Goal: Task Accomplishment & Management: Manage account settings

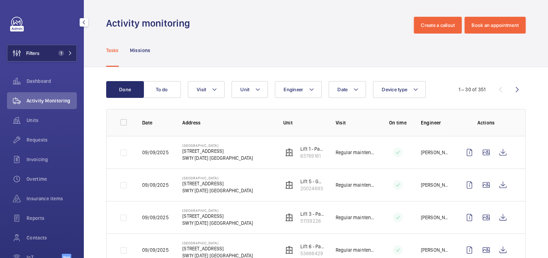
click at [43, 56] on button "Filters 1" at bounding box center [42, 53] width 70 height 17
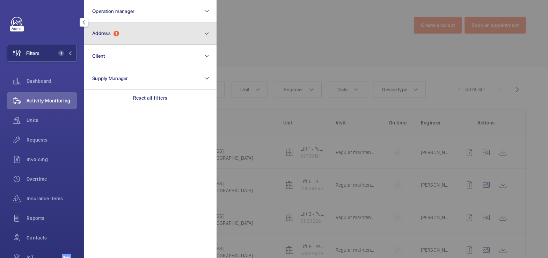
click at [143, 42] on button "Address 1" at bounding box center [150, 33] width 133 height 22
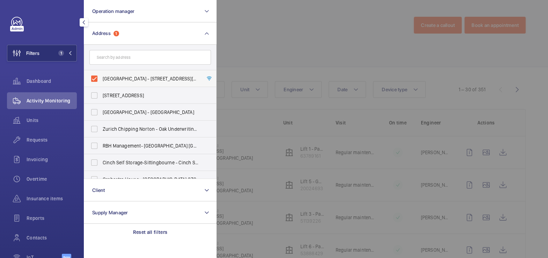
click at [127, 77] on span "[GEOGRAPHIC_DATA] - [STREET_ADDRESS][DATE]" at bounding box center [151, 78] width 96 height 7
click at [101, 77] on input "[GEOGRAPHIC_DATA] - [STREET_ADDRESS][DATE]" at bounding box center [94, 79] width 14 height 14
checkbox input "false"
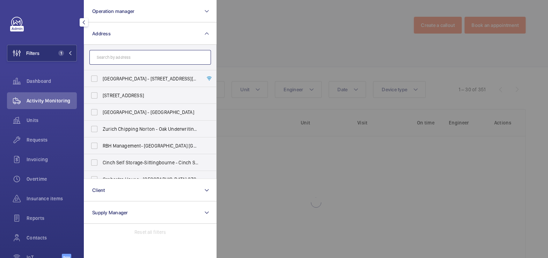
click at [136, 60] on input "text" at bounding box center [149, 57] width 121 height 15
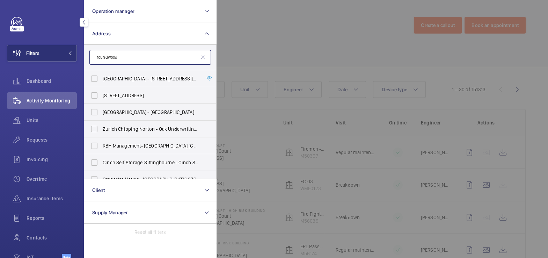
type input "roundwood"
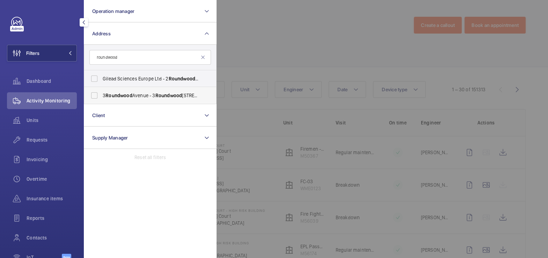
click at [147, 94] on span "3 Roundwood Avenue - 3 Roundwood Avenue, UXBRIDGE UB11 1AY" at bounding box center [151, 95] width 96 height 7
click at [101, 94] on input "3 Roundwood Avenue - 3 Roundwood Avenue, UXBRIDGE UB11 1AY" at bounding box center [94, 95] width 14 height 14
checkbox input "true"
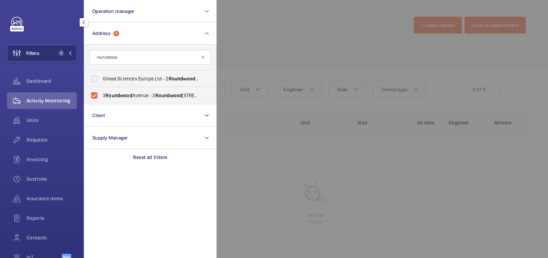
click at [279, 36] on div at bounding box center [490, 129] width 548 height 258
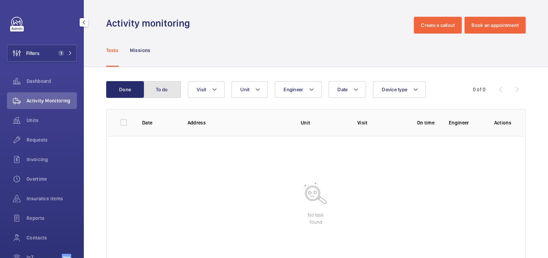
click at [165, 84] on button "To do" at bounding box center [162, 89] width 38 height 17
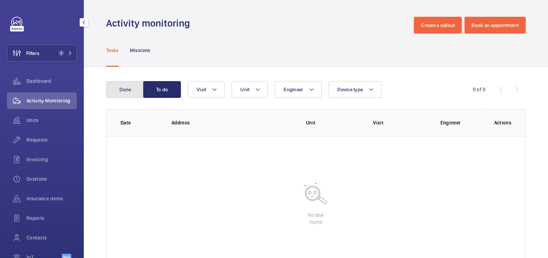
click at [129, 90] on button "Done" at bounding box center [125, 89] width 38 height 17
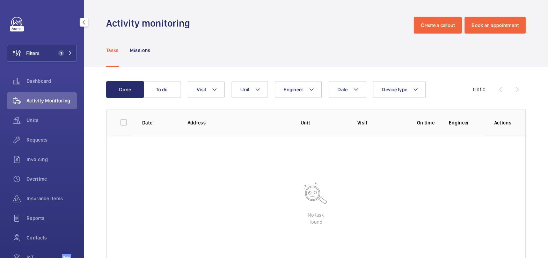
drag, startPoint x: 38, startPoint y: 54, endPoint x: 75, endPoint y: 52, distance: 37.4
click at [38, 53] on span "Filters" at bounding box center [32, 53] width 13 height 7
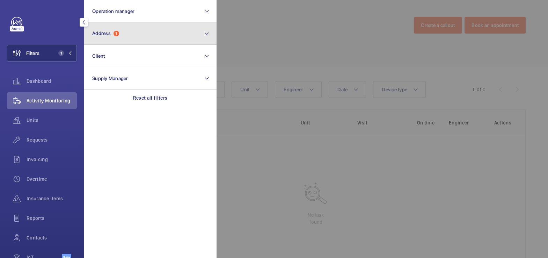
click at [113, 40] on button "Address 1" at bounding box center [150, 33] width 133 height 22
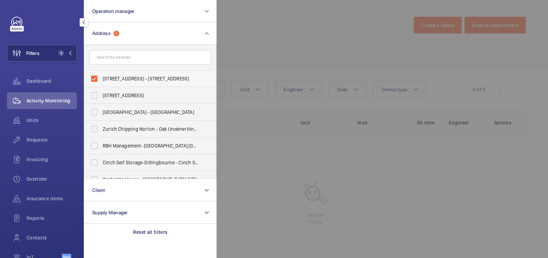
click at [120, 80] on span "3 Roundwood Avenue - 3 Roundwood Avenue, UXBRIDGE UB11 1AY" at bounding box center [151, 78] width 96 height 7
click at [101, 80] on input "3 Roundwood Avenue - 3 Roundwood Avenue, UXBRIDGE UB11 1AY" at bounding box center [94, 79] width 14 height 14
checkbox input "false"
click at [121, 60] on input "text" at bounding box center [149, 57] width 121 height 15
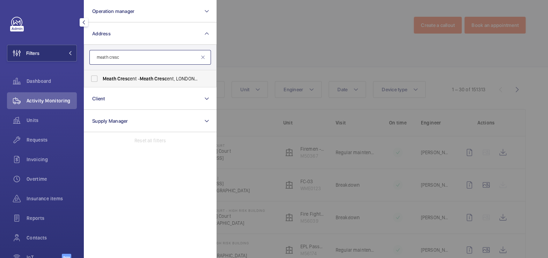
type input "meath cresc"
click at [122, 75] on span "Meath Cresc ent - Meath Cresc ent, LONDON E2 0QG" at bounding box center [151, 78] width 96 height 7
click at [101, 75] on input "Meath Cresc ent - Meath Cresc ent, LONDON E2 0QG" at bounding box center [94, 79] width 14 height 14
checkbox input "true"
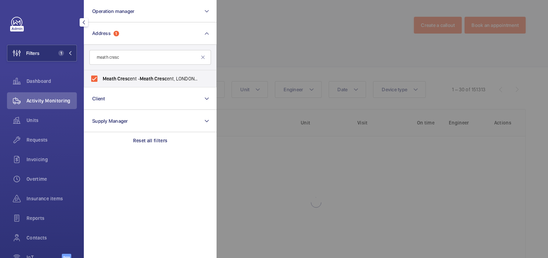
click at [280, 24] on div at bounding box center [490, 129] width 548 height 258
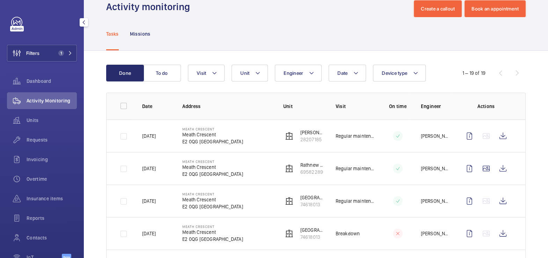
scroll to position [17, 0]
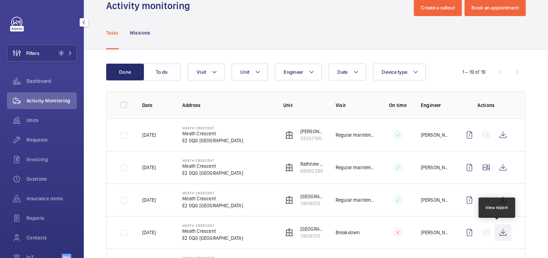
click at [497, 231] on wm-front-icon-button at bounding box center [502, 232] width 17 height 17
click at [35, 117] on span "Units" at bounding box center [52, 120] width 50 height 7
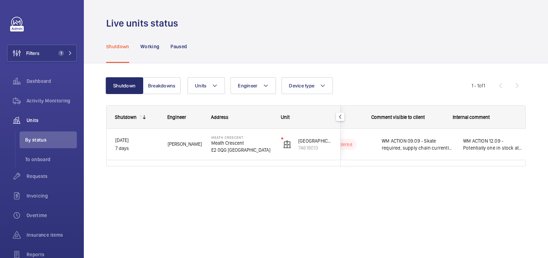
scroll to position [0, 137]
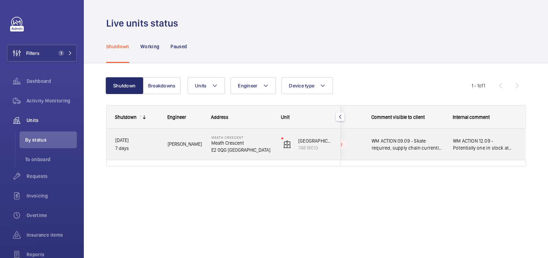
click at [505, 141] on span "WM ACTION 12.09 - Potentially one in stock at office - Elle WM ACTION 09.09 - S…" at bounding box center [485, 144] width 64 height 14
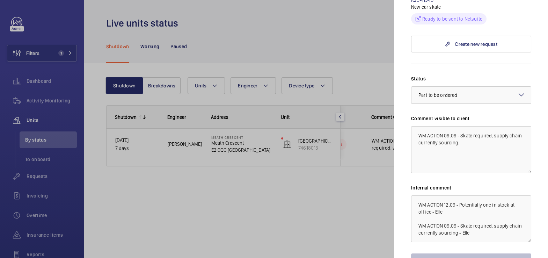
scroll to position [260, 0]
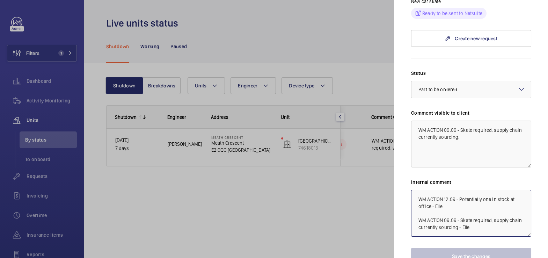
click at [417, 190] on textarea "WM ACTION 12.09 - Potentially one in stock at office - Elle WM ACTION 09.09 - S…" at bounding box center [471, 213] width 120 height 47
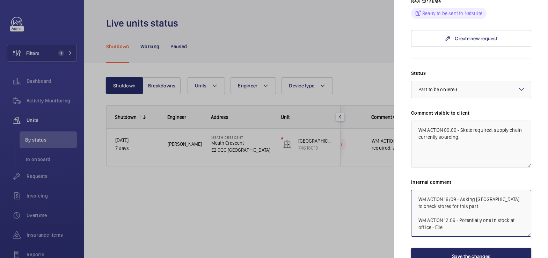
type textarea "WM ACTION 16/09 - Asking India to check stores for this part. WM ACTION 12.09 -…"
click at [482, 248] on button "Save the changes" at bounding box center [471, 256] width 120 height 17
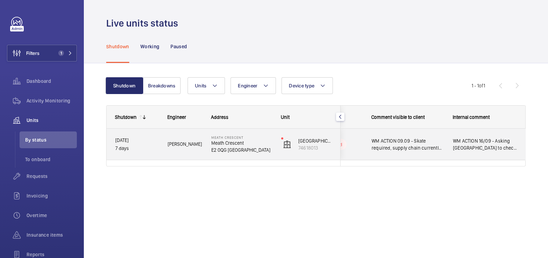
click at [457, 148] on span "WM ACTION 16/09 - Asking India to check stores for this part. WM ACTION 12.09 -…" at bounding box center [485, 144] width 64 height 14
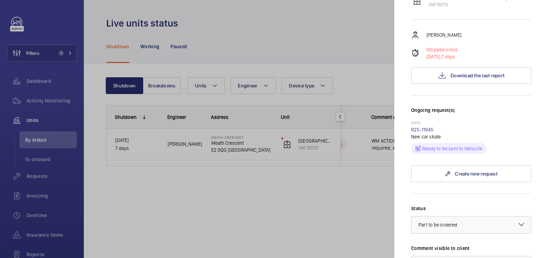
scroll to position [267, 0]
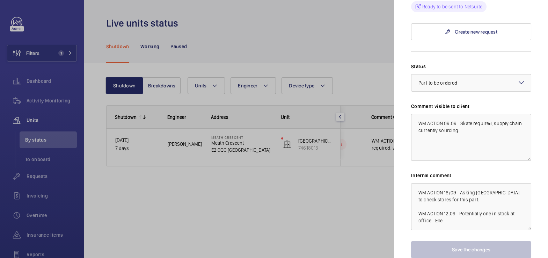
click at [334, 34] on div at bounding box center [274, 129] width 548 height 258
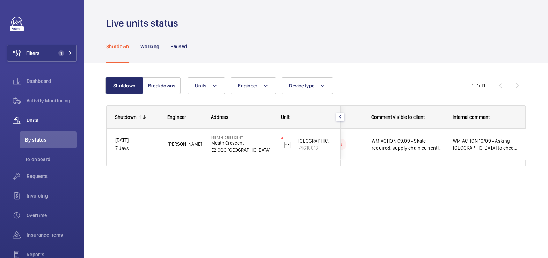
scroll to position [0, 0]
click at [63, 101] on span "Activity Monitoring" at bounding box center [52, 100] width 50 height 7
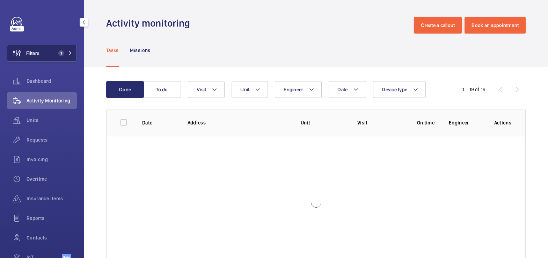
click at [54, 50] on button "Filters 1" at bounding box center [42, 53] width 70 height 17
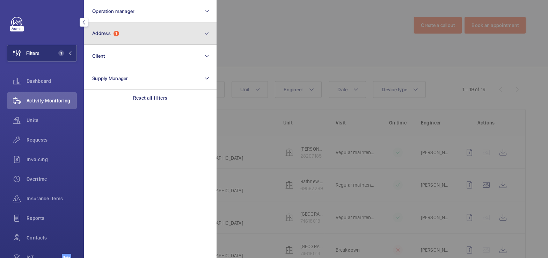
click at [139, 32] on button "Address 1" at bounding box center [150, 33] width 133 height 22
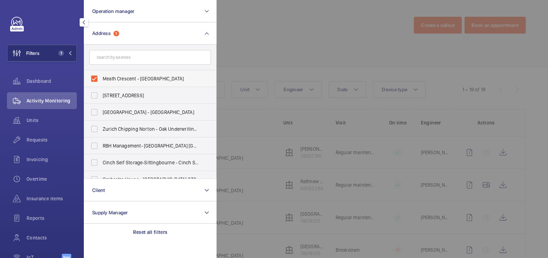
click at [116, 73] on label "Meath Crescent - [GEOGRAPHIC_DATA]" at bounding box center [144, 78] width 121 height 17
click at [101, 73] on input "Meath Crescent - [GEOGRAPHIC_DATA]" at bounding box center [94, 79] width 14 height 14
checkbox input "false"
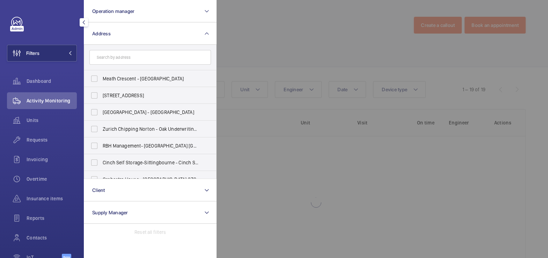
click at [267, 42] on div at bounding box center [490, 129] width 548 height 258
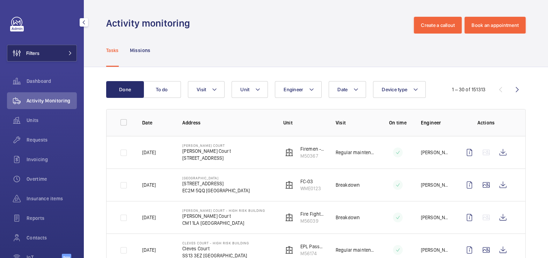
click at [48, 56] on button "Filters" at bounding box center [42, 53] width 70 height 17
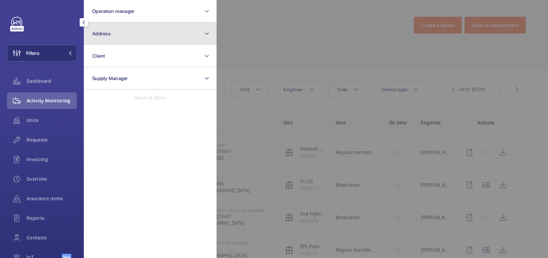
click at [106, 41] on button "Address" at bounding box center [150, 33] width 133 height 22
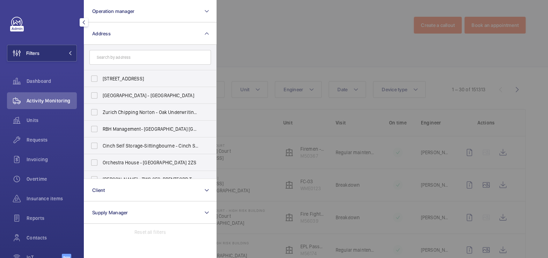
click at [121, 57] on input "text" at bounding box center [149, 57] width 121 height 15
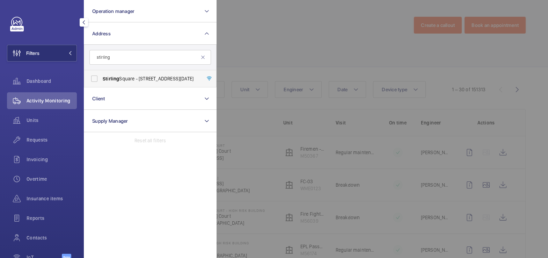
type input "stirling"
click at [127, 78] on span "Stirling Square - 6 Carlton Gardens, LONDON SW1Y 5AD" at bounding box center [151, 78] width 96 height 7
click at [101, 78] on input "Stirling Square - 6 Carlton Gardens, LONDON SW1Y 5AD" at bounding box center [94, 79] width 14 height 14
checkbox input "true"
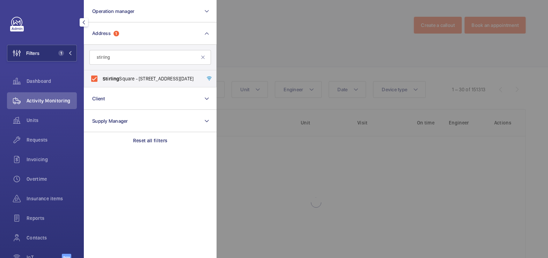
click at [258, 46] on div at bounding box center [490, 129] width 548 height 258
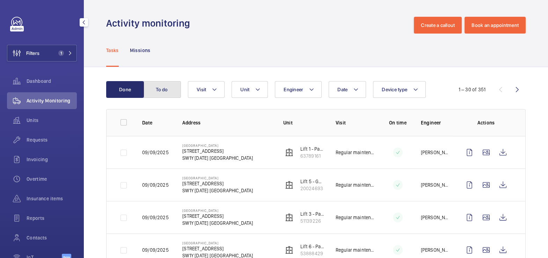
click at [164, 92] on button "To do" at bounding box center [162, 89] width 38 height 17
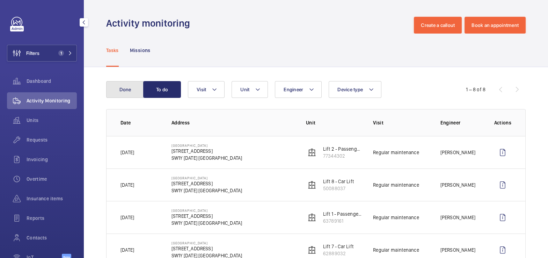
click at [132, 90] on button "Done" at bounding box center [125, 89] width 38 height 17
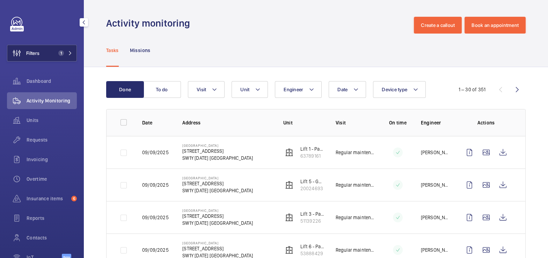
click at [44, 53] on button "Filters 1" at bounding box center [42, 53] width 70 height 17
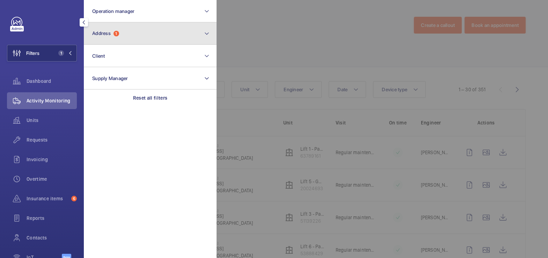
click at [158, 34] on button "Address 1" at bounding box center [150, 33] width 133 height 22
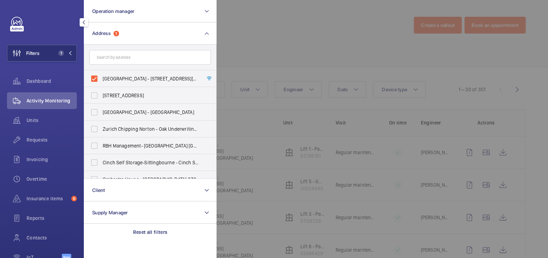
click at [287, 13] on div at bounding box center [490, 129] width 548 height 258
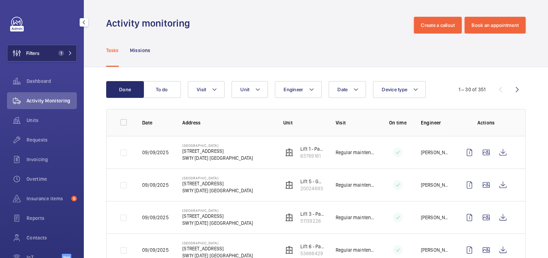
click at [46, 53] on button "Filters 1" at bounding box center [42, 53] width 70 height 17
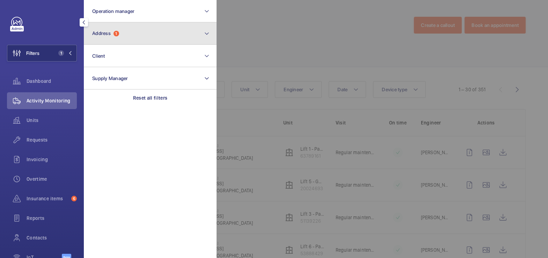
drag, startPoint x: 116, startPoint y: 33, endPoint x: 118, endPoint y: 40, distance: 7.1
click at [116, 33] on span "1" at bounding box center [116, 34] width 6 height 6
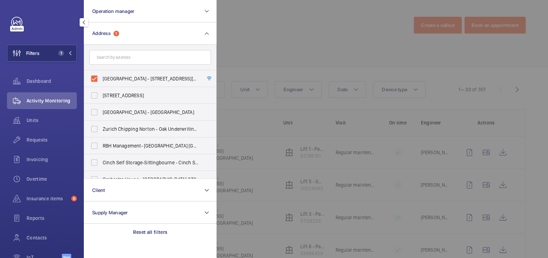
click at [120, 81] on span "[GEOGRAPHIC_DATA] - [STREET_ADDRESS][DATE]" at bounding box center [151, 78] width 96 height 7
click at [101, 81] on input "[GEOGRAPHIC_DATA] - [STREET_ADDRESS][DATE]" at bounding box center [94, 79] width 14 height 14
checkbox input "false"
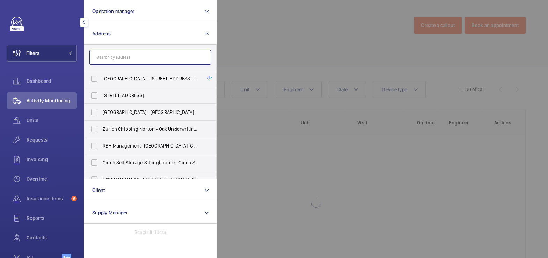
click at [130, 57] on input "text" at bounding box center [149, 57] width 121 height 15
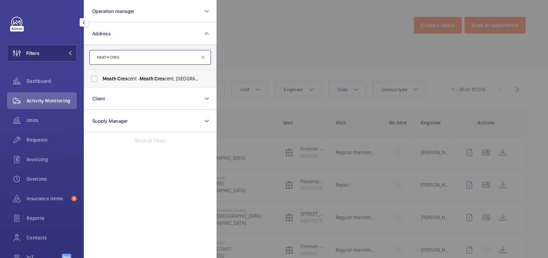
type input "MEATH CRES"
click at [132, 79] on span "Meath Cres cent - Meath Cres cent, [GEOGRAPHIC_DATA] E2 0QG" at bounding box center [151, 78] width 96 height 7
click at [101, 79] on input "Meath Cres cent - Meath Cres cent, [GEOGRAPHIC_DATA] E2 0QG" at bounding box center [94, 79] width 14 height 14
checkbox input "true"
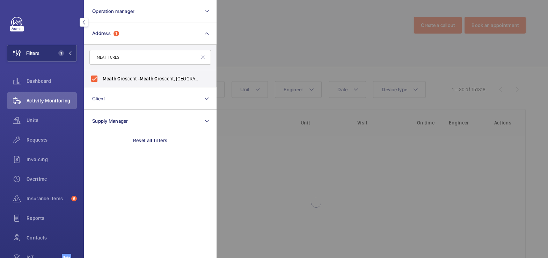
click at [284, 38] on div at bounding box center [490, 129] width 548 height 258
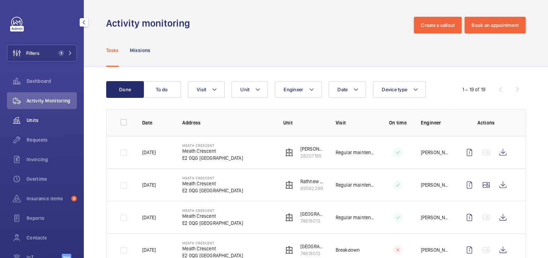
click at [42, 120] on span "Units" at bounding box center [52, 120] width 50 height 7
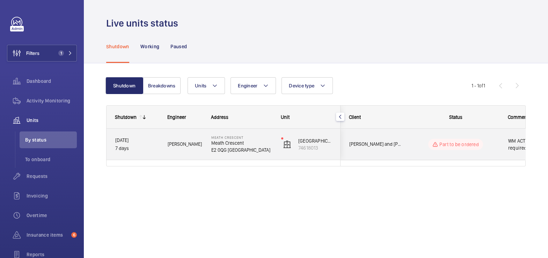
click at [397, 147] on span "[PERSON_NAME] and [PERSON_NAME] National Lift Contract" at bounding box center [376, 144] width 54 height 8
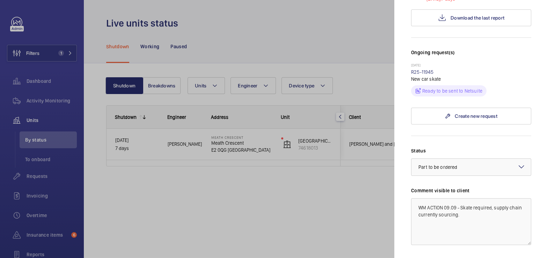
scroll to position [284, 0]
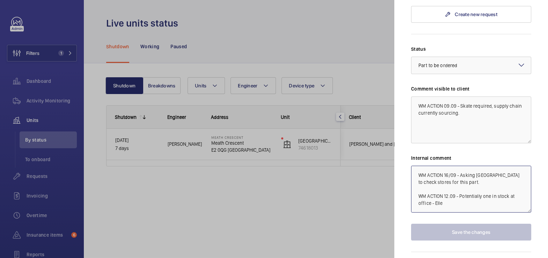
click at [467, 165] on textarea "WM ACTION 16/09 - Asking India to check stores for this part. WM ACTION 12.09 -…" at bounding box center [471, 188] width 120 height 47
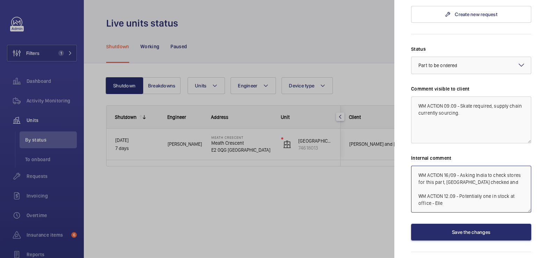
drag, startPoint x: 502, startPoint y: 160, endPoint x: 460, endPoint y: 159, distance: 41.2
click at [460, 165] on textarea "WM ACTION 16/09 - Asking India to check stores for this part, India checked and…" at bounding box center [471, 188] width 120 height 47
click at [414, 165] on textarea "WM ACTION 16/09 - Asking India to check stores for this part. WM ACTION 12.09 -…" at bounding box center [471, 188] width 120 height 47
type textarea "WM ACTION 16/09 - Not in stock, India sourcing will inform ETA soon. WM ACTION …"
drag, startPoint x: 456, startPoint y: 83, endPoint x: 444, endPoint y: 83, distance: 11.2
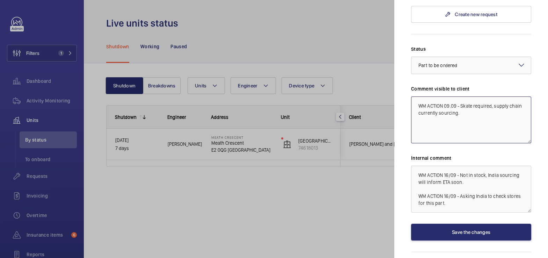
click at [444, 96] on textarea "WM ACTION 09.09 - Skate required, supply chain currently sourcing." at bounding box center [471, 119] width 120 height 47
type textarea "WM ACTION 16.09 - Skate required, supply chain currently sourcing."
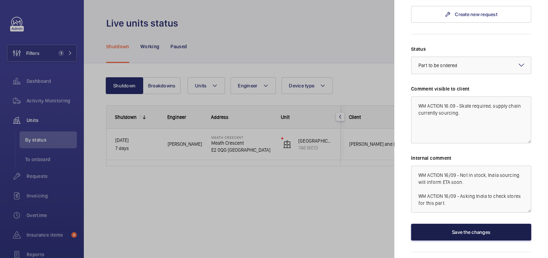
click at [494, 223] on button "Save the changes" at bounding box center [471, 231] width 120 height 17
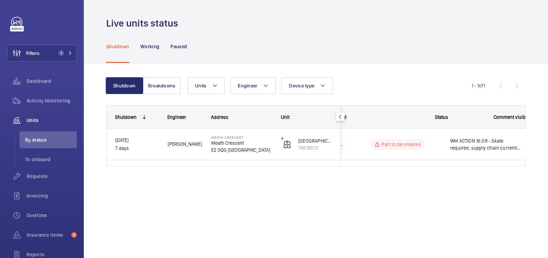
scroll to position [0, 0]
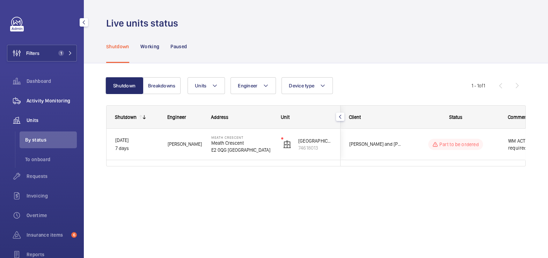
click at [46, 99] on span "Activity Monitoring" at bounding box center [52, 100] width 50 height 7
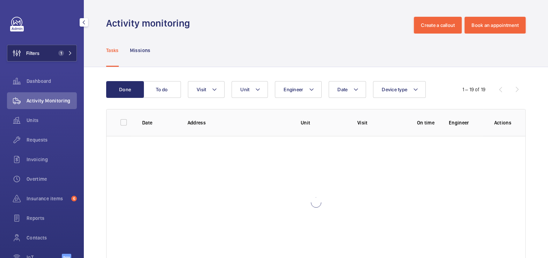
click at [38, 50] on span "Filters" at bounding box center [32, 53] width 13 height 7
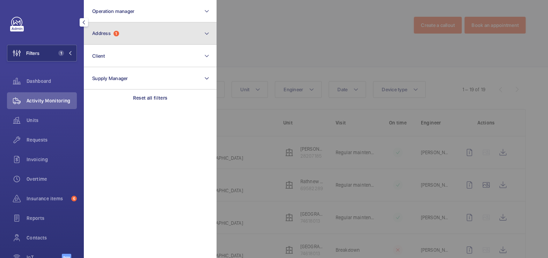
click at [123, 39] on button "Address 1" at bounding box center [150, 33] width 133 height 22
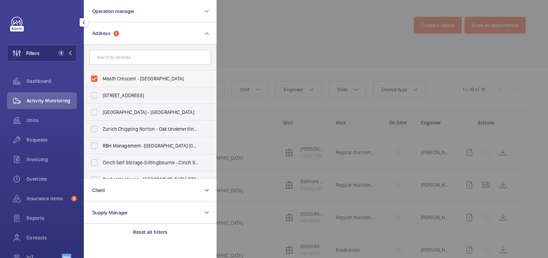
click at [117, 79] on span "Meath Crescent - [GEOGRAPHIC_DATA]" at bounding box center [151, 78] width 96 height 7
click at [101, 79] on input "Meath Crescent - [GEOGRAPHIC_DATA]" at bounding box center [94, 79] width 14 height 14
checkbox input "false"
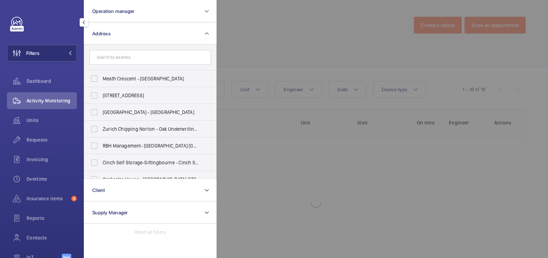
click at [279, 50] on div at bounding box center [490, 129] width 548 height 258
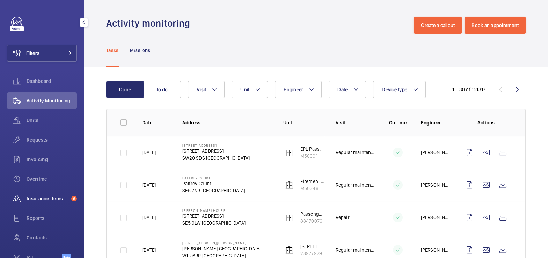
click at [51, 192] on div "Insurance items 6" at bounding box center [42, 198] width 70 height 17
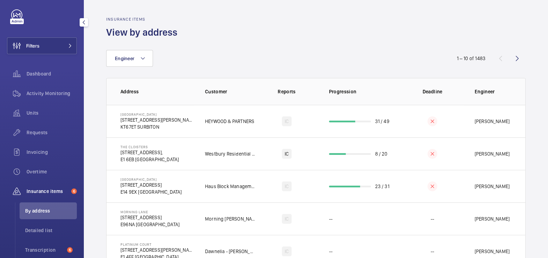
scroll to position [14, 0]
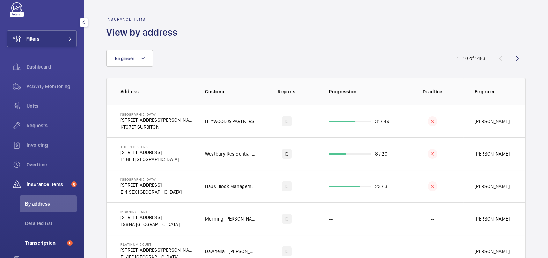
click at [46, 241] on span "Transcription" at bounding box center [44, 242] width 39 height 7
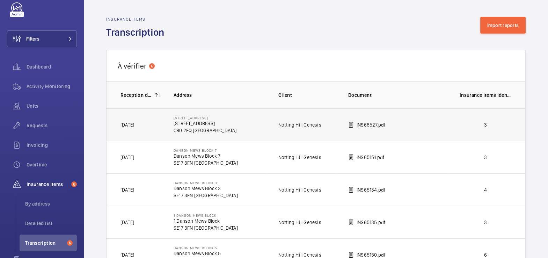
click at [476, 123] on p "3" at bounding box center [485, 124] width 52 height 7
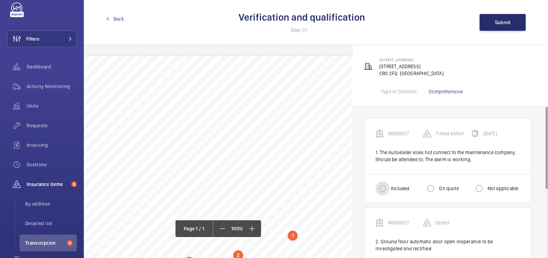
click at [386, 191] on input "Included" at bounding box center [382, 188] width 14 height 14
radio input "true"
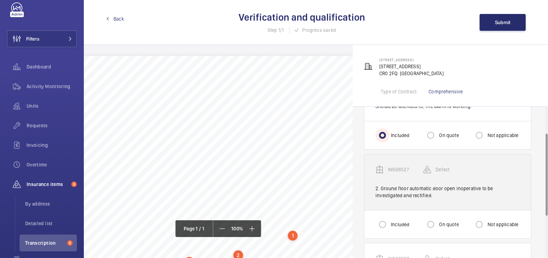
scroll to position [58, 0]
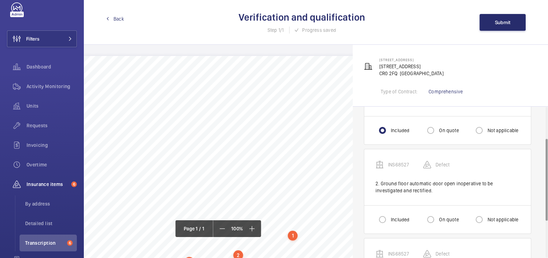
click at [390, 221] on div "Included" at bounding box center [392, 219] width 34 height 14
click at [385, 219] on input "Included" at bounding box center [382, 219] width 14 height 14
radio input "true"
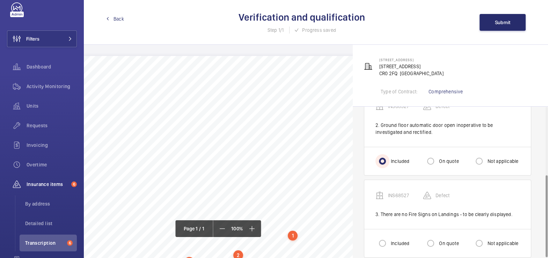
scroll to position [125, 0]
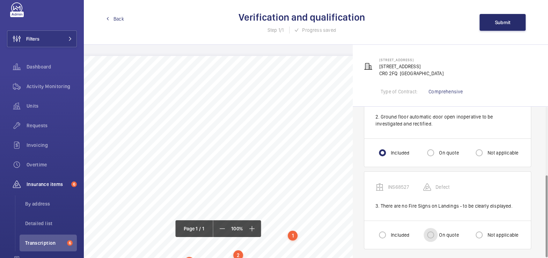
click at [434, 230] on input "On quote" at bounding box center [430, 235] width 14 height 14
radio input "true"
click at [514, 28] on button "Submit" at bounding box center [502, 22] width 46 height 17
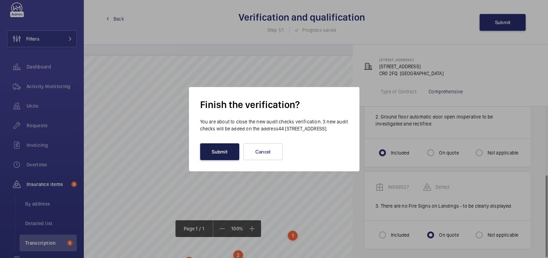
click at [224, 160] on button "Submit" at bounding box center [219, 151] width 39 height 17
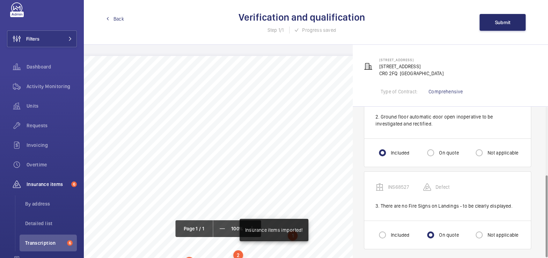
click at [115, 20] on span "Back" at bounding box center [118, 18] width 10 height 7
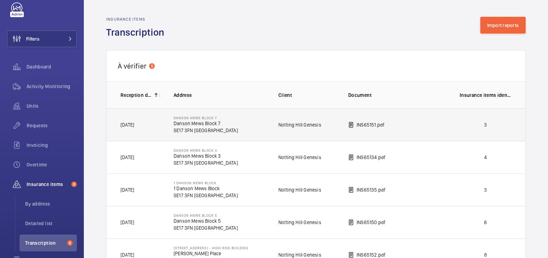
click at [485, 119] on td "3" at bounding box center [486, 124] width 77 height 32
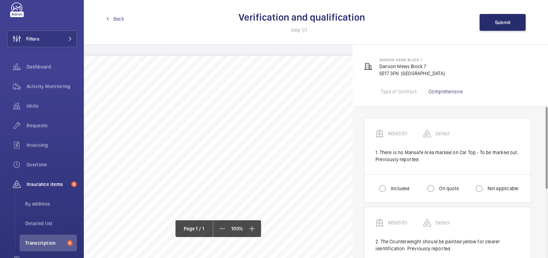
click at [491, 187] on label "Not applicable" at bounding box center [502, 188] width 32 height 7
click at [486, 187] on input "Not applicable" at bounding box center [479, 188] width 14 height 14
radio input "true"
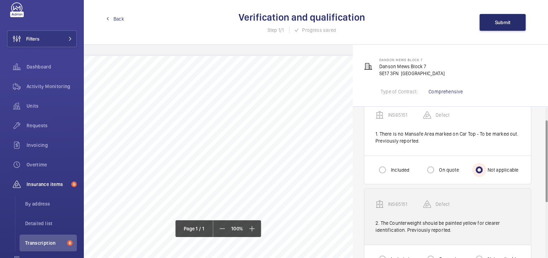
scroll to position [105, 0]
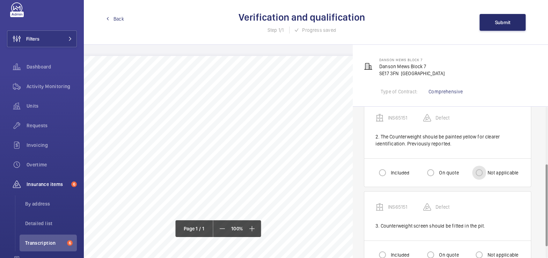
click at [481, 175] on input "Not applicable" at bounding box center [479, 172] width 14 height 14
radio input "true"
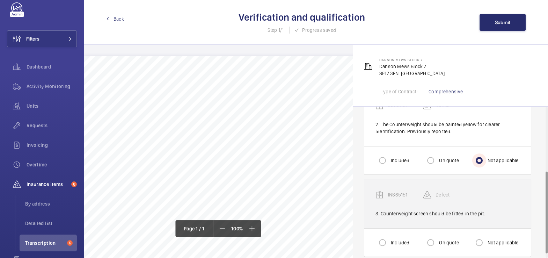
scroll to position [118, 0]
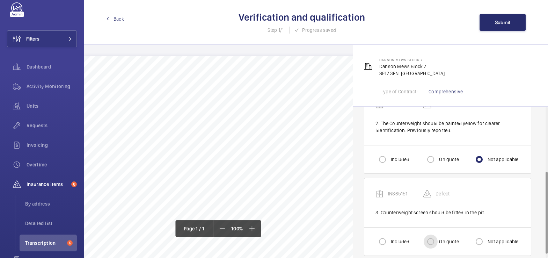
click at [431, 242] on input "On quote" at bounding box center [430, 241] width 14 height 14
radio input "true"
click at [504, 24] on span "Submit" at bounding box center [503, 23] width 16 height 6
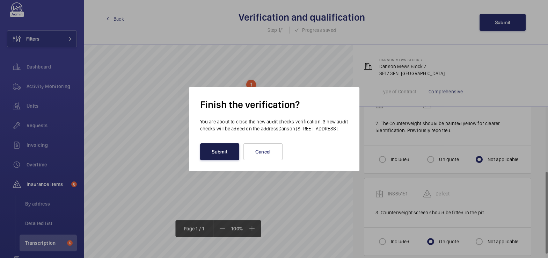
click at [211, 156] on button "Submit" at bounding box center [219, 151] width 39 height 17
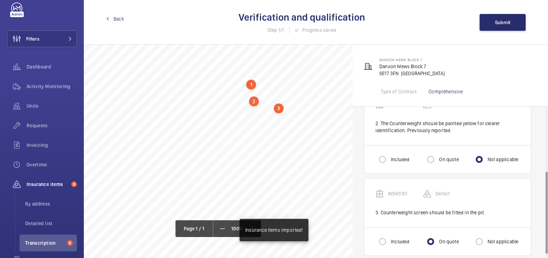
click at [112, 17] on link "Back" at bounding box center [115, 18] width 18 height 7
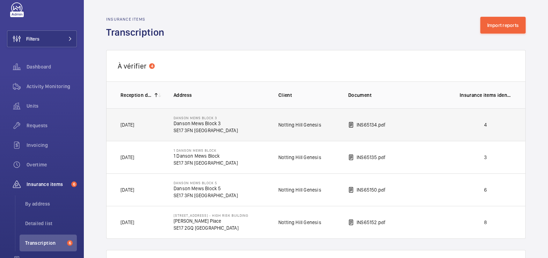
click at [467, 126] on p "4" at bounding box center [485, 124] width 52 height 7
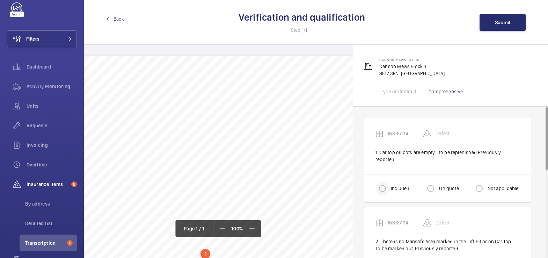
click at [390, 180] on div at bounding box center [382, 188] width 17 height 17
radio input "true"
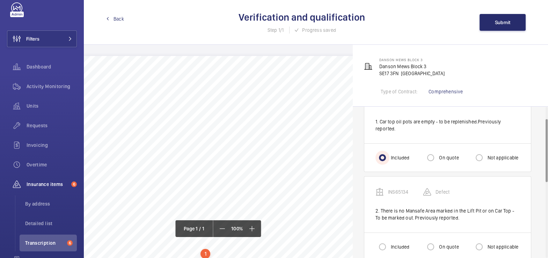
scroll to position [31, 0]
click at [490, 243] on label "Not applicable" at bounding box center [502, 246] width 32 height 7
click at [486, 240] on input "Not applicable" at bounding box center [479, 246] width 14 height 14
radio input "true"
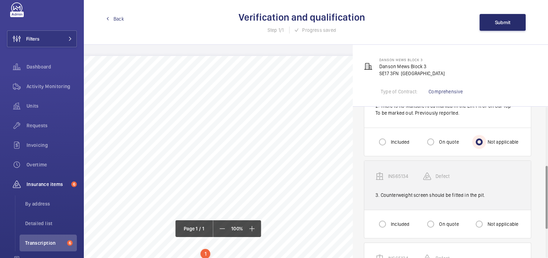
scroll to position [139, 0]
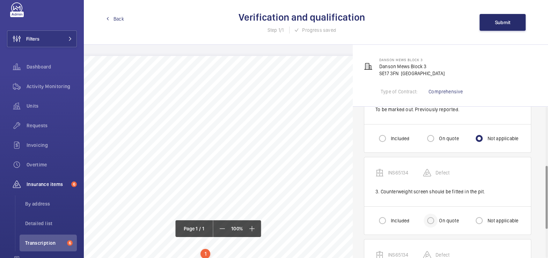
click at [438, 215] on div at bounding box center [430, 220] width 17 height 17
radio input "true"
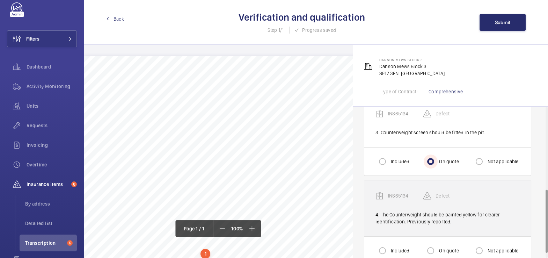
scroll to position [200, 0]
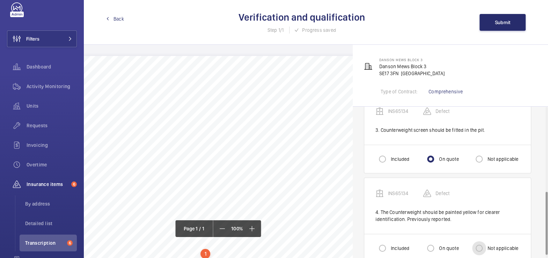
click at [481, 241] on input "Not applicable" at bounding box center [479, 248] width 14 height 14
radio input "true"
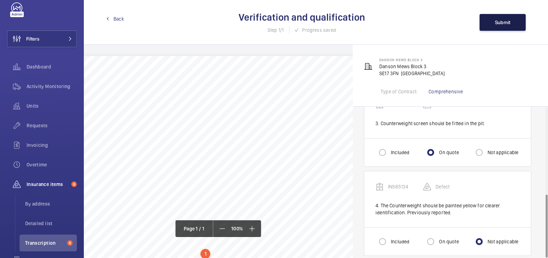
click at [497, 21] on span "Submit" at bounding box center [503, 23] width 16 height 6
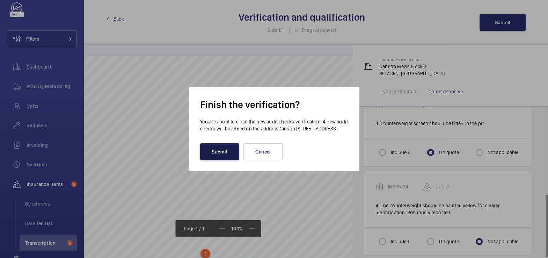
click at [228, 156] on button "Submit" at bounding box center [219, 151] width 39 height 17
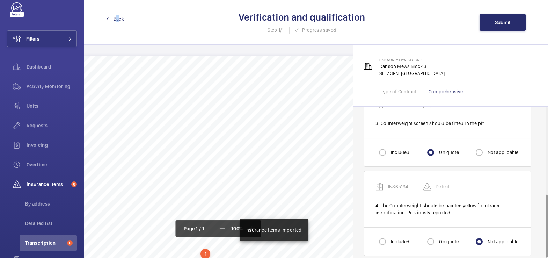
click at [118, 17] on span "Back" at bounding box center [118, 18] width 10 height 7
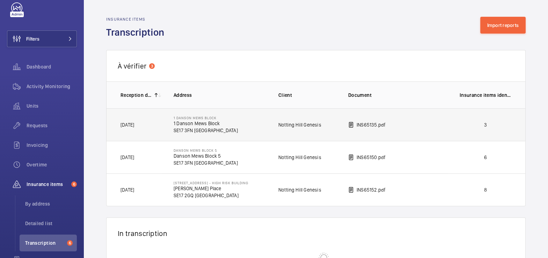
click at [433, 128] on td "INS65135.pdf" at bounding box center [392, 124] width 111 height 32
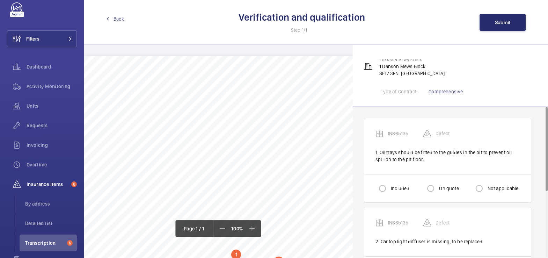
click at [394, 186] on label "Included" at bounding box center [399, 188] width 20 height 7
click at [389, 186] on input "Included" at bounding box center [382, 188] width 14 height 14
radio input "true"
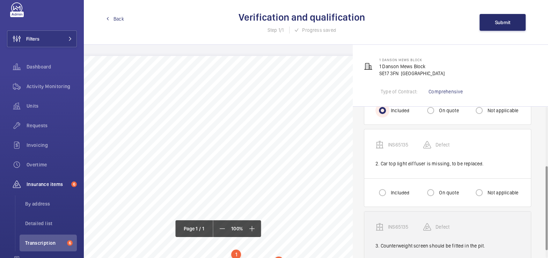
scroll to position [105, 0]
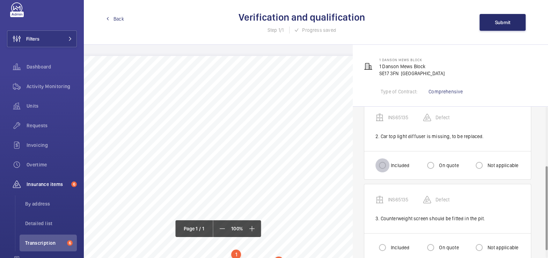
click at [381, 163] on input "Included" at bounding box center [382, 165] width 14 height 14
radio input "true"
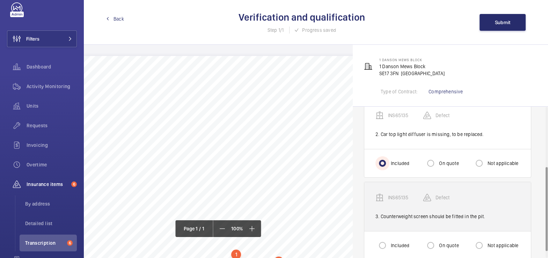
scroll to position [112, 0]
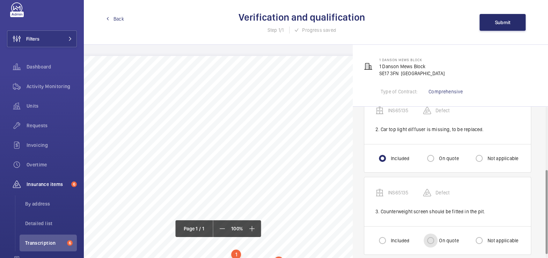
click at [432, 241] on input "On quote" at bounding box center [430, 240] width 14 height 14
radio input "true"
click at [493, 25] on button "Submit" at bounding box center [502, 22] width 46 height 17
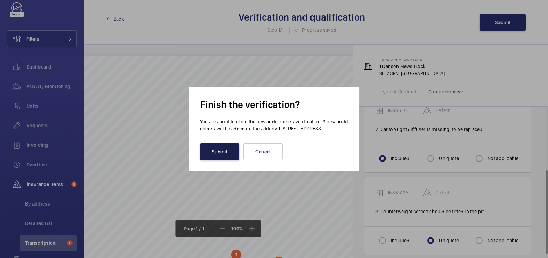
click at [218, 155] on button "Submit" at bounding box center [219, 151] width 39 height 17
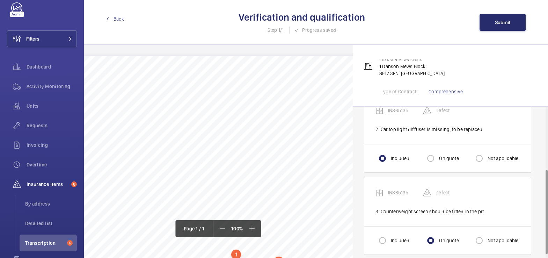
click at [110, 17] on link "Back" at bounding box center [115, 18] width 18 height 7
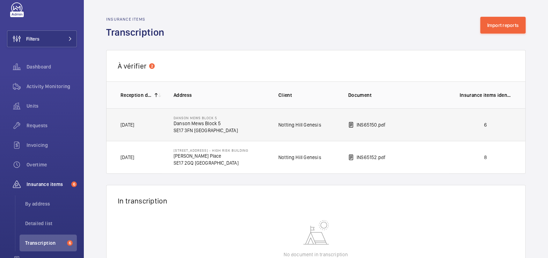
click at [482, 126] on p "6" at bounding box center [485, 124] width 52 height 7
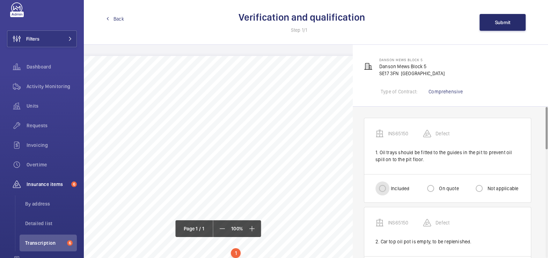
click at [378, 189] on input "Included" at bounding box center [382, 188] width 14 height 14
radio input "true"
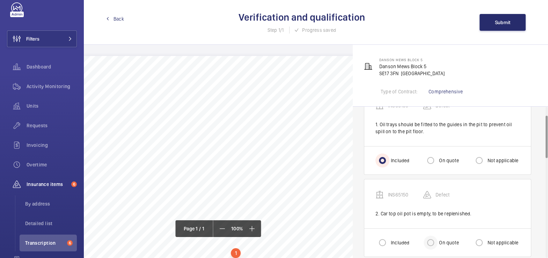
scroll to position [38, 0]
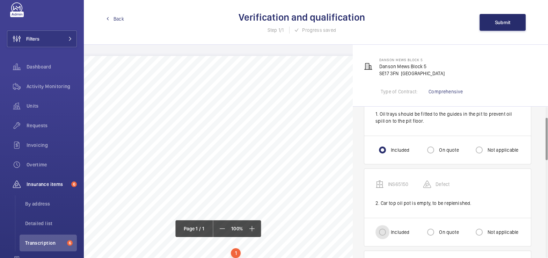
click at [388, 236] on input "Included" at bounding box center [382, 232] width 14 height 14
radio input "true"
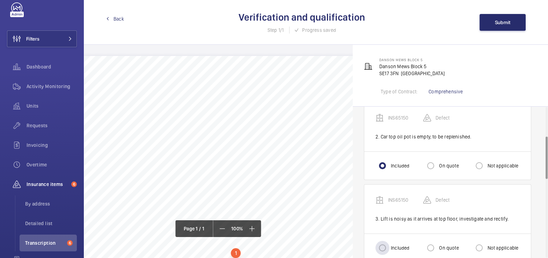
click at [393, 246] on label "Included" at bounding box center [399, 247] width 20 height 7
click at [389, 246] on input "Included" at bounding box center [382, 248] width 14 height 14
radio input "true"
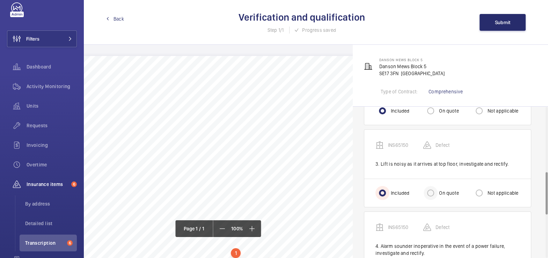
scroll to position [246, 0]
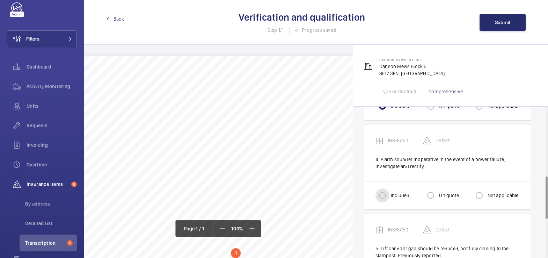
click at [380, 193] on input "Included" at bounding box center [382, 195] width 14 height 14
radio input "true"
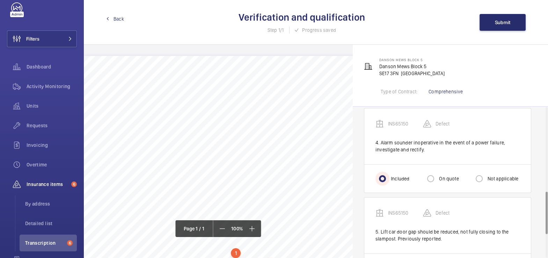
scroll to position [301, 0]
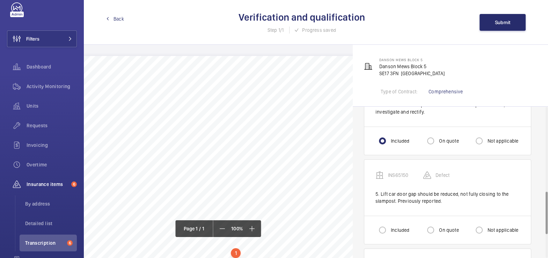
click at [392, 230] on label "Included" at bounding box center [399, 229] width 20 height 7
click at [389, 230] on input "Included" at bounding box center [382, 230] width 14 height 14
radio input "true"
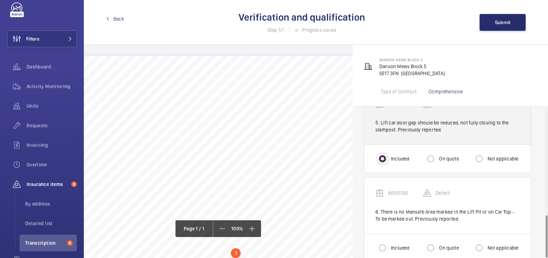
scroll to position [384, 0]
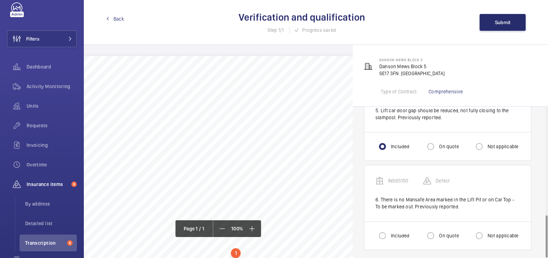
click at [488, 232] on label "Not applicable" at bounding box center [502, 235] width 32 height 7
click at [486, 231] on input "Not applicable" at bounding box center [479, 235] width 14 height 14
radio input "true"
click at [506, 20] on span "Submit" at bounding box center [503, 23] width 16 height 6
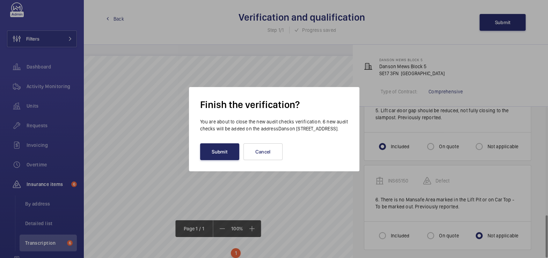
click at [225, 160] on button "Submit" at bounding box center [219, 151] width 39 height 17
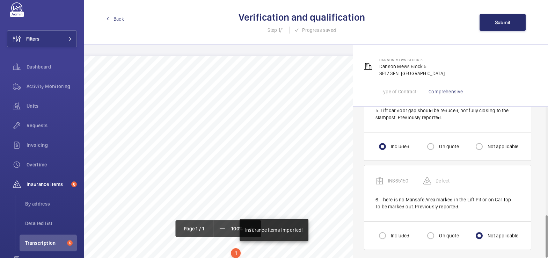
click at [116, 17] on span "Back" at bounding box center [118, 18] width 10 height 7
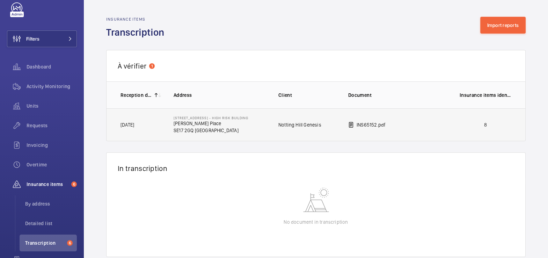
click at [486, 124] on p "8" at bounding box center [485, 124] width 52 height 7
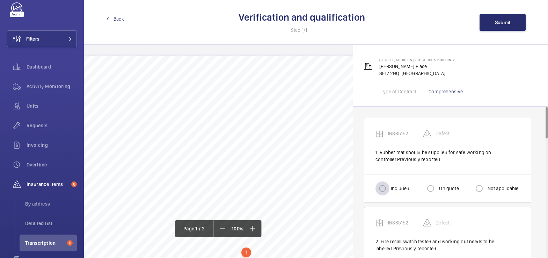
click at [390, 185] on div at bounding box center [382, 188] width 17 height 17
radio input "true"
click at [444, 189] on label "On quote" at bounding box center [447, 188] width 21 height 7
click at [437, 189] on input "On quote" at bounding box center [430, 188] width 14 height 14
radio input "true"
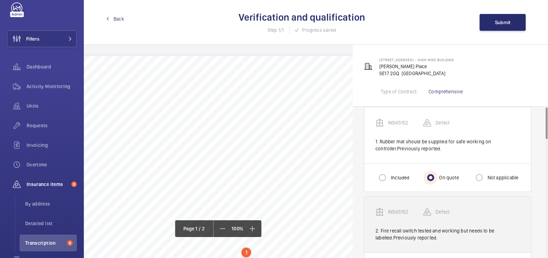
scroll to position [11, 0]
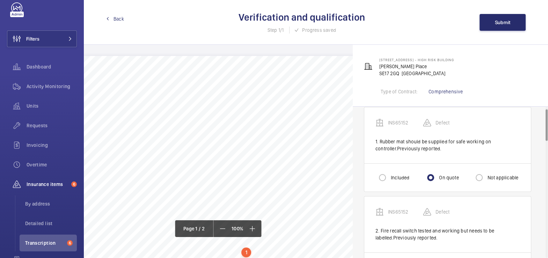
click at [491, 178] on label "Not applicable" at bounding box center [502, 177] width 32 height 7
click at [486, 178] on input "Not applicable" at bounding box center [479, 177] width 14 height 14
radio input "true"
click at [435, 178] on input "On quote" at bounding box center [430, 177] width 14 height 14
click at [494, 183] on div "Not applicable" at bounding box center [495, 177] width 46 height 14
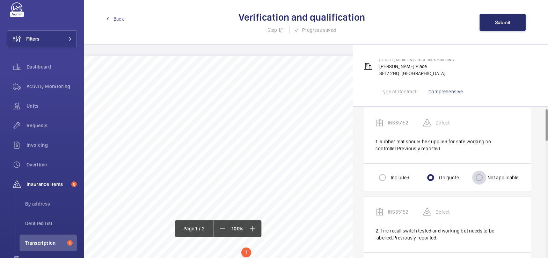
click at [487, 173] on div at bounding box center [479, 177] width 17 height 17
radio input "false"
radio input "true"
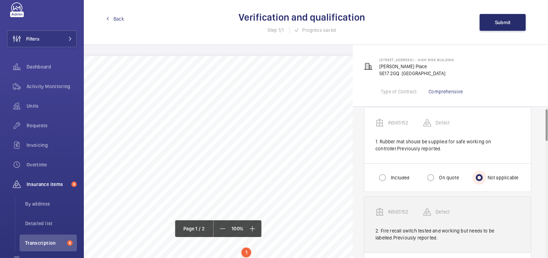
scroll to position [69, 0]
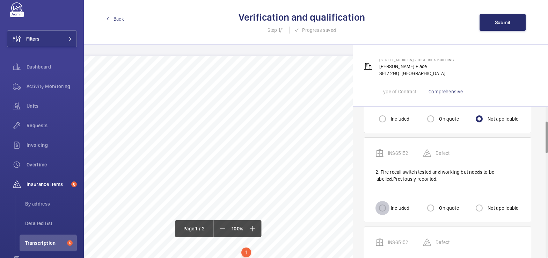
click at [383, 203] on input "Included" at bounding box center [382, 208] width 14 height 14
radio input "true"
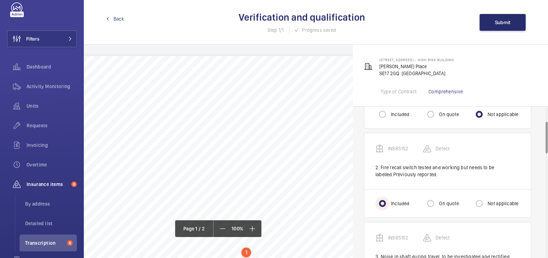
scroll to position [75, 0]
click at [484, 199] on input "Not applicable" at bounding box center [479, 202] width 14 height 14
radio input "true"
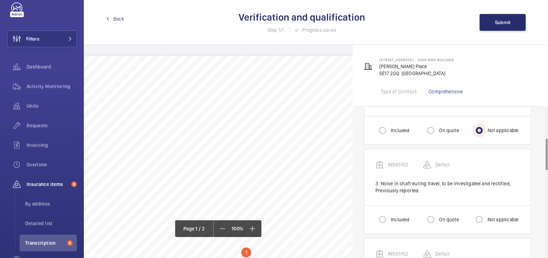
scroll to position [158, 0]
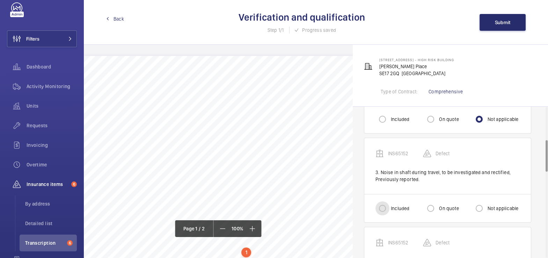
click at [383, 206] on input "Included" at bounding box center [382, 208] width 14 height 14
radio input "true"
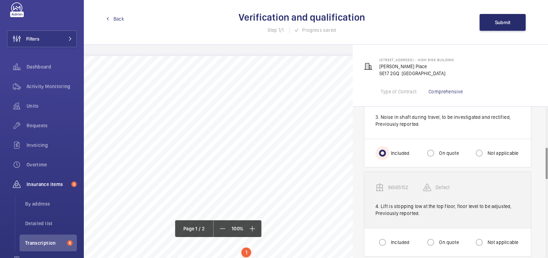
scroll to position [215, 0]
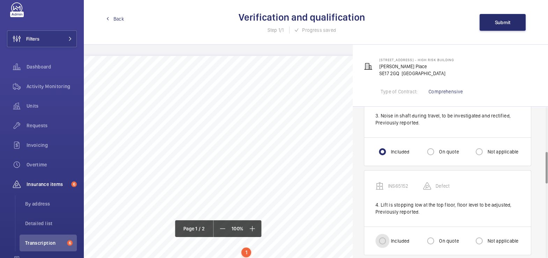
click at [386, 238] on input "Included" at bounding box center [382, 241] width 14 height 14
radio input "true"
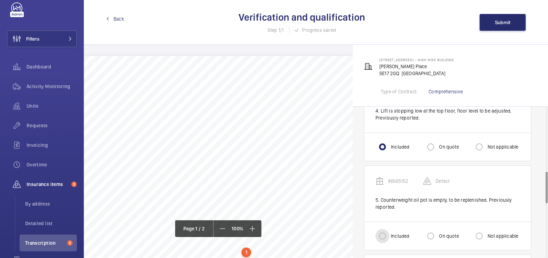
click at [387, 233] on input "Included" at bounding box center [382, 236] width 14 height 14
radio input "true"
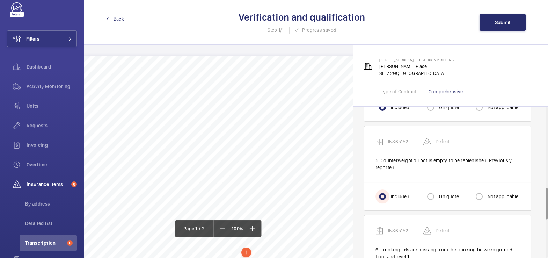
scroll to position [386, 0]
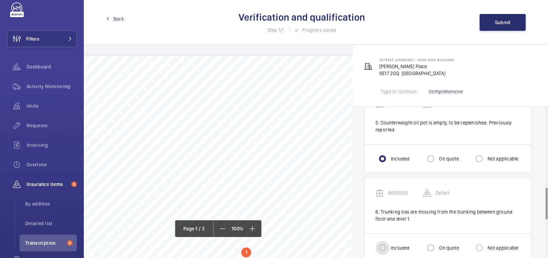
click at [388, 241] on input "Included" at bounding box center [382, 248] width 14 height 14
radio input "true"
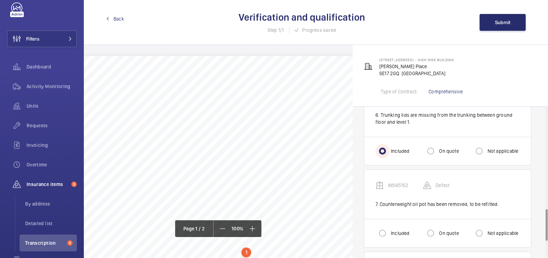
scroll to position [489, 0]
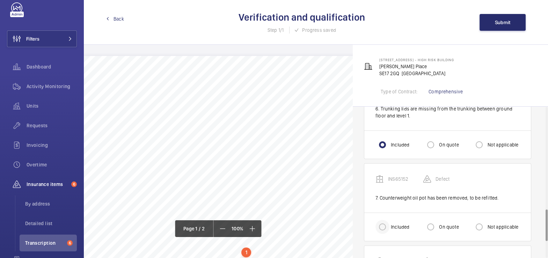
click at [389, 222] on div at bounding box center [382, 226] width 17 height 17
radio input "true"
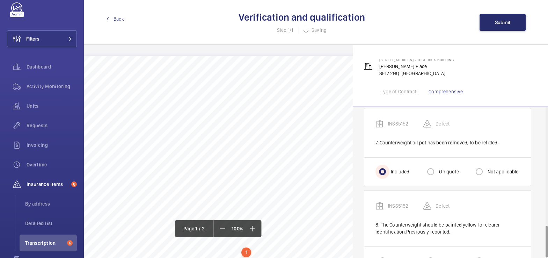
scroll to position [568, 0]
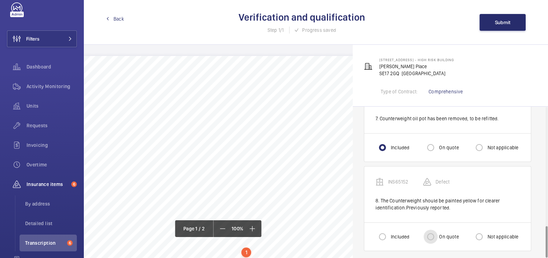
click at [433, 231] on input "On quote" at bounding box center [430, 236] width 14 height 14
radio input "true"
click at [493, 233] on label "Not applicable" at bounding box center [502, 236] width 32 height 7
click at [486, 231] on input "Not applicable" at bounding box center [479, 236] width 14 height 14
radio input "true"
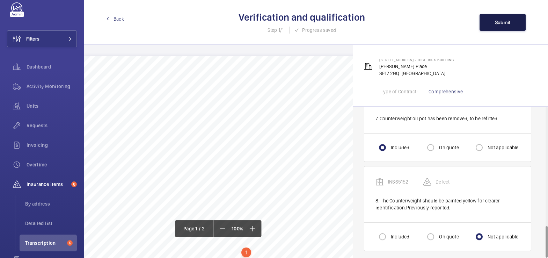
click at [504, 25] on button "Submit" at bounding box center [502, 22] width 46 height 17
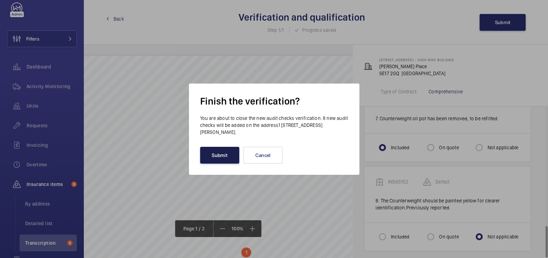
click at [211, 154] on button "Submit" at bounding box center [219, 155] width 39 height 17
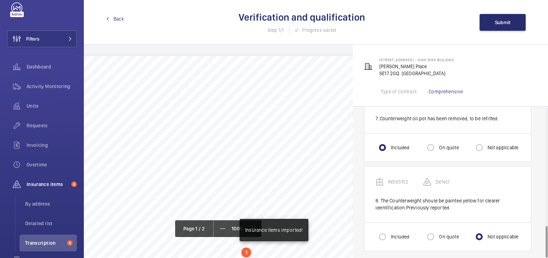
click at [112, 16] on link "Back" at bounding box center [115, 18] width 18 height 7
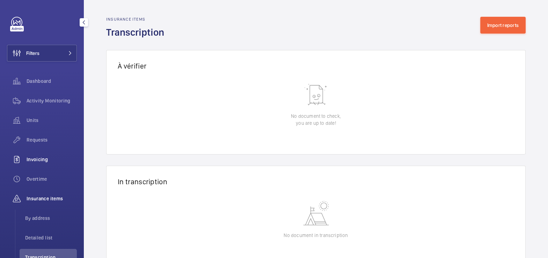
click at [51, 156] on span "Invoicing" at bounding box center [52, 159] width 50 height 7
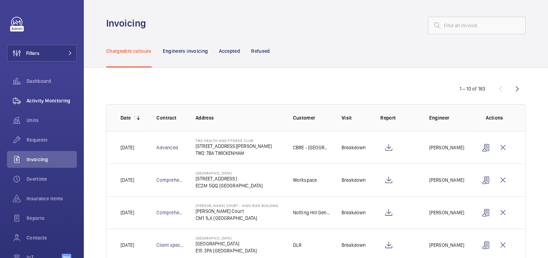
click at [58, 101] on span "Activity Monitoring" at bounding box center [52, 100] width 50 height 7
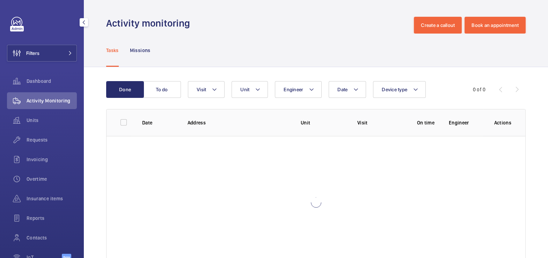
click at [58, 101] on span "Activity Monitoring" at bounding box center [52, 100] width 50 height 7
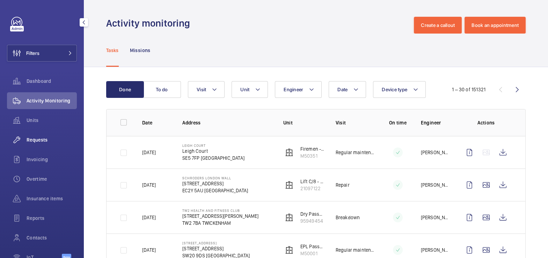
click at [39, 136] on div "Requests" at bounding box center [42, 139] width 70 height 17
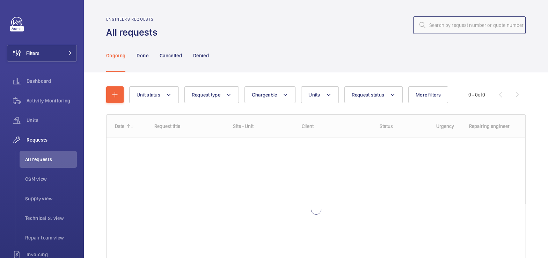
click at [464, 28] on input "text" at bounding box center [469, 24] width 112 height 17
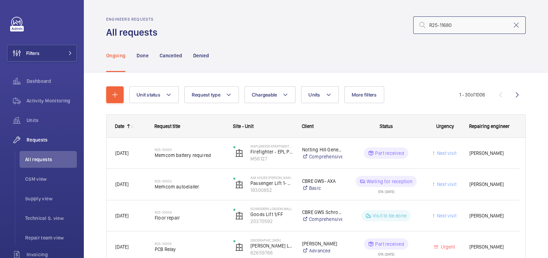
type input "R25-11680"
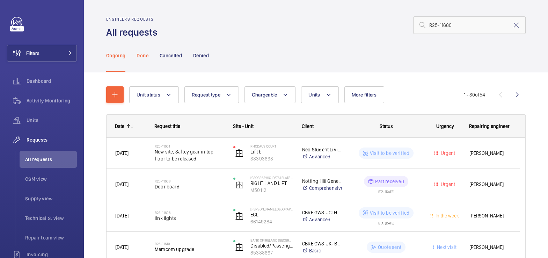
click at [146, 57] on p "Done" at bounding box center [143, 55] width 12 height 7
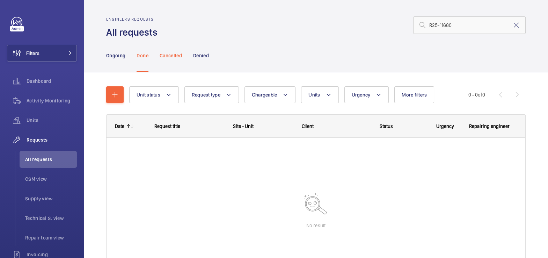
click at [170, 54] on p "Cancelled" at bounding box center [171, 55] width 22 height 7
click at [202, 54] on p "Denied" at bounding box center [201, 55] width 16 height 7
click at [118, 54] on p "Ongoing" at bounding box center [115, 55] width 19 height 7
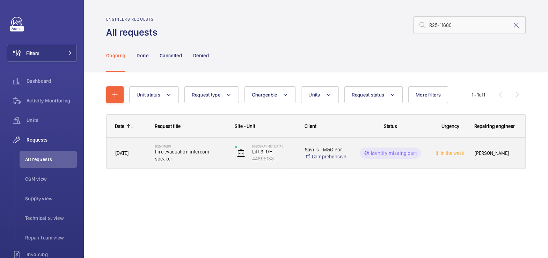
click at [294, 159] on p "44895138" at bounding box center [274, 158] width 44 height 7
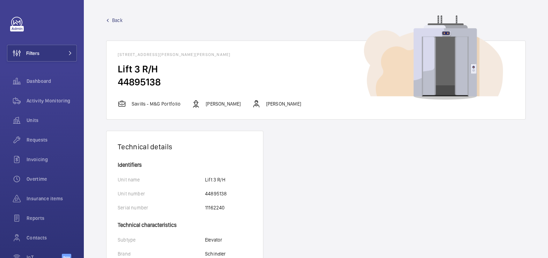
click at [116, 20] on span "Back" at bounding box center [117, 20] width 10 height 7
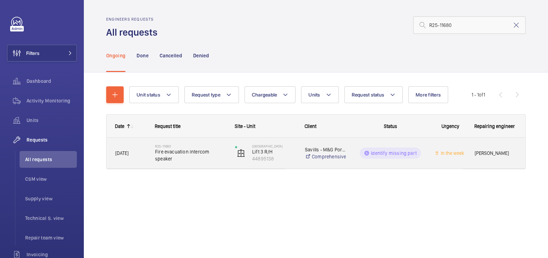
click at [401, 160] on div "Identify missing part" at bounding box center [385, 152] width 79 height 25
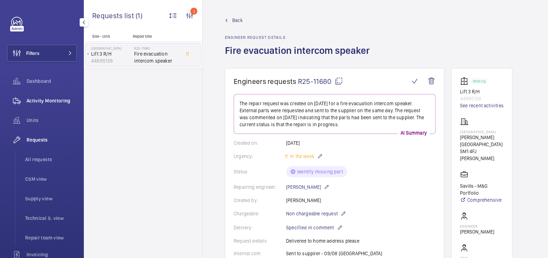
drag, startPoint x: 47, startPoint y: 100, endPoint x: 47, endPoint y: 95, distance: 5.3
click at [47, 100] on span "Activity Monitoring" at bounding box center [52, 100] width 50 height 7
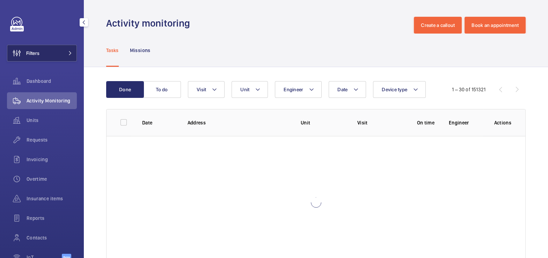
click at [64, 52] on span at bounding box center [68, 53] width 8 height 4
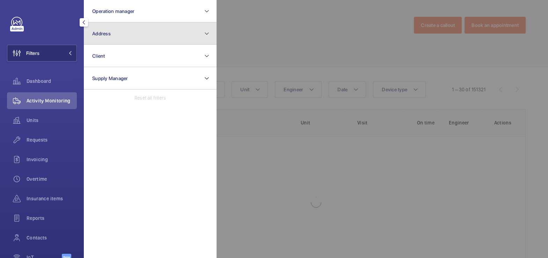
click at [127, 37] on button "Address" at bounding box center [150, 33] width 133 height 22
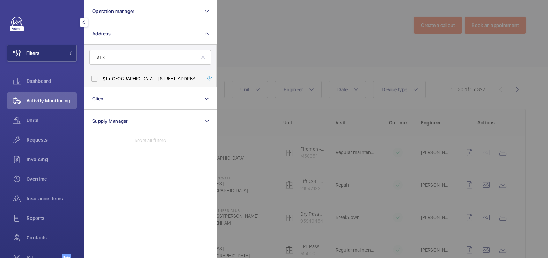
type input "STIR"
click at [146, 77] on span "[GEOGRAPHIC_DATA] - [STREET_ADDRESS][DATE]" at bounding box center [151, 78] width 96 height 7
click at [101, 77] on input "[GEOGRAPHIC_DATA] - [STREET_ADDRESS][DATE]" at bounding box center [94, 79] width 14 height 14
checkbox input "true"
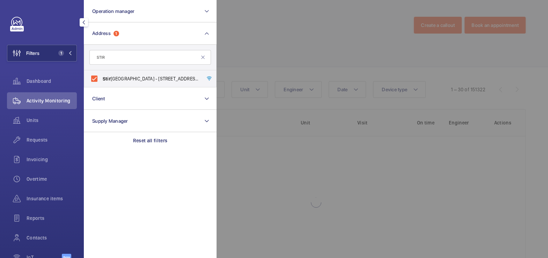
click at [254, 40] on div at bounding box center [490, 129] width 548 height 258
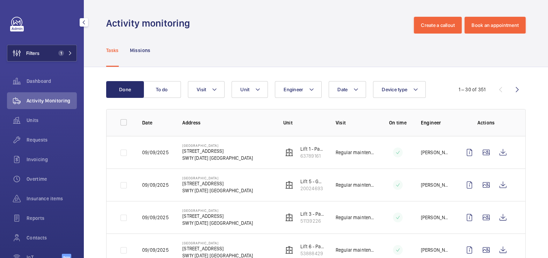
click at [39, 57] on button "Filters 1" at bounding box center [42, 53] width 70 height 17
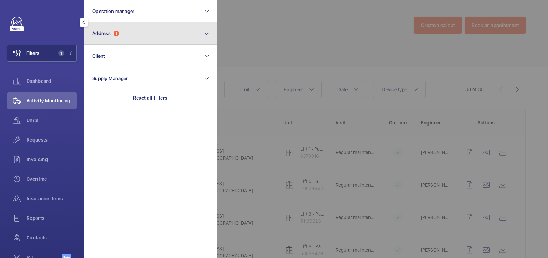
click at [132, 36] on button "Address 1" at bounding box center [150, 33] width 133 height 22
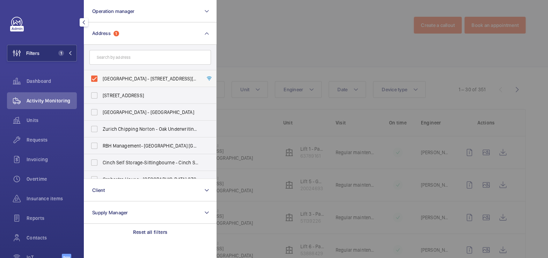
click at [116, 78] on span "[GEOGRAPHIC_DATA] - [STREET_ADDRESS][DATE]" at bounding box center [151, 78] width 96 height 7
click at [101, 78] on input "[GEOGRAPHIC_DATA] - [STREET_ADDRESS][DATE]" at bounding box center [94, 79] width 14 height 14
checkbox input "false"
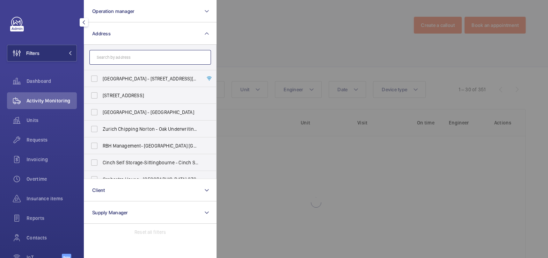
click at [121, 62] on input "text" at bounding box center [149, 57] width 121 height 15
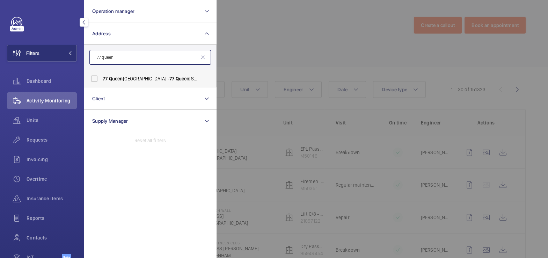
type input "77 queen"
click at [129, 80] on span "[STREET_ADDRESS] - [STREET_ADDRESS]" at bounding box center [151, 78] width 96 height 7
click at [101, 80] on input "[STREET_ADDRESS] - [STREET_ADDRESS]" at bounding box center [94, 79] width 14 height 14
checkbox input "true"
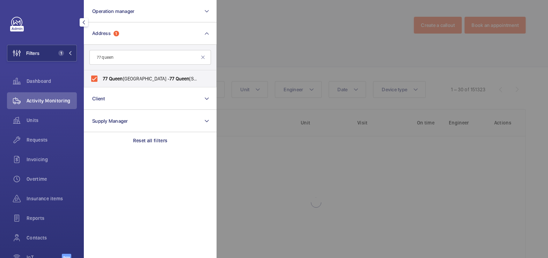
click at [269, 39] on div at bounding box center [490, 129] width 548 height 258
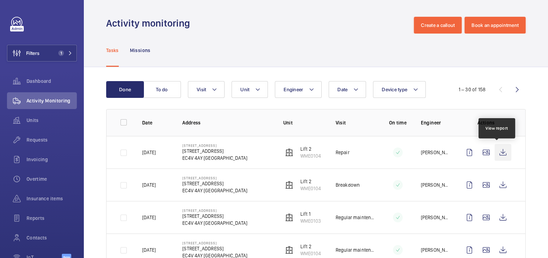
click at [498, 152] on wm-front-icon-button at bounding box center [502, 152] width 17 height 17
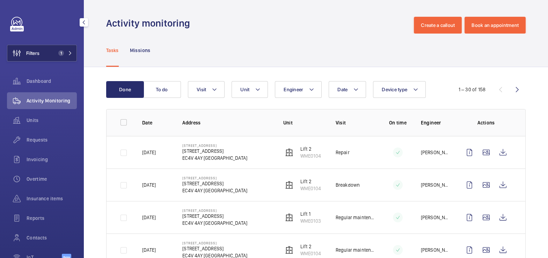
click at [43, 60] on button "Filters 1" at bounding box center [42, 53] width 70 height 17
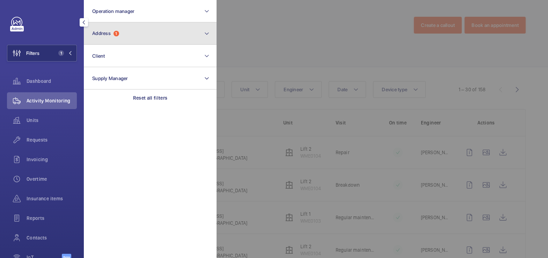
click at [127, 35] on button "Address 1" at bounding box center [150, 33] width 133 height 22
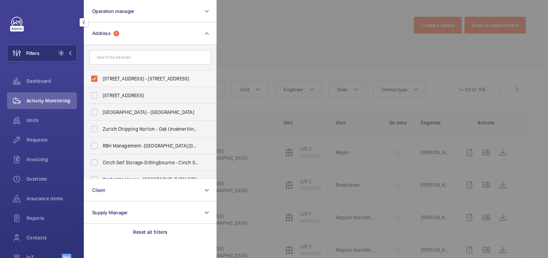
click at [117, 80] on span "[STREET_ADDRESS] - [STREET_ADDRESS]" at bounding box center [151, 78] width 96 height 7
click at [101, 80] on input "[STREET_ADDRESS] - [STREET_ADDRESS]" at bounding box center [94, 79] width 14 height 14
checkbox input "false"
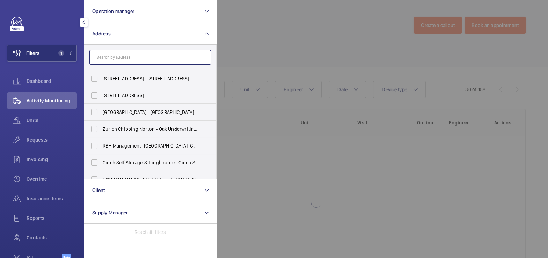
click at [125, 58] on input "text" at bounding box center [149, 57] width 121 height 15
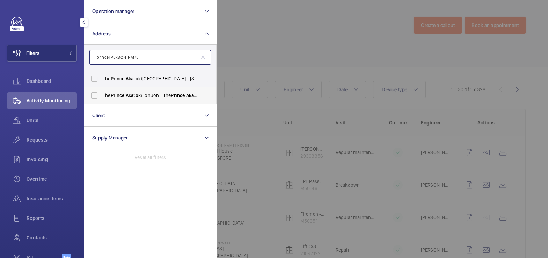
type input "prince [PERSON_NAME]"
click at [133, 94] on span "Akatoki" at bounding box center [134, 96] width 16 height 6
click at [101, 94] on input "The Prince Akatoki London - The Prince Akatoki [GEOGRAPHIC_DATA], [GEOGRAPHIC_D…" at bounding box center [94, 95] width 14 height 14
checkbox input "true"
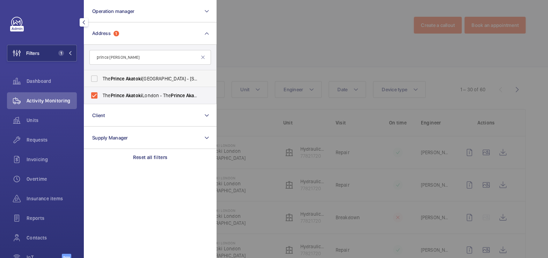
click at [139, 81] on span "Akatoki" at bounding box center [134, 79] width 16 height 6
click at [101, 81] on input "The Prince Akatoki [GEOGRAPHIC_DATA] - [STREET_ADDRESS]" at bounding box center [94, 79] width 14 height 14
checkbox input "true"
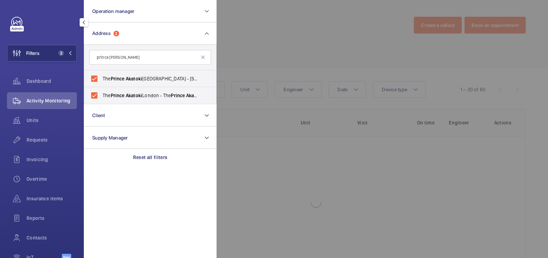
click at [263, 43] on div at bounding box center [490, 129] width 548 height 258
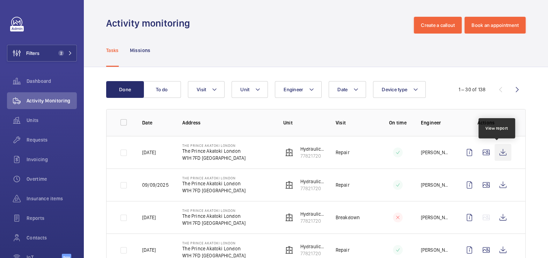
click at [499, 153] on wm-front-icon-button at bounding box center [502, 152] width 17 height 17
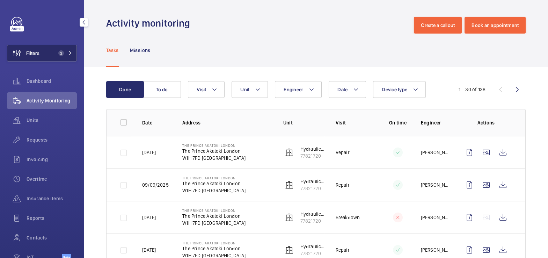
click at [47, 53] on button "Filters 2" at bounding box center [42, 53] width 70 height 17
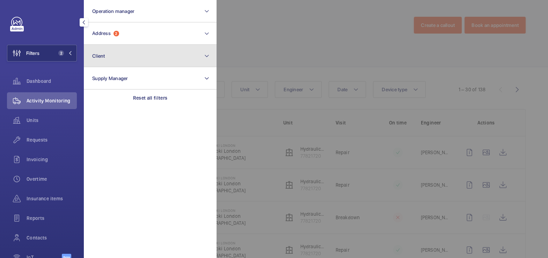
click at [112, 47] on button "Client" at bounding box center [150, 56] width 133 height 22
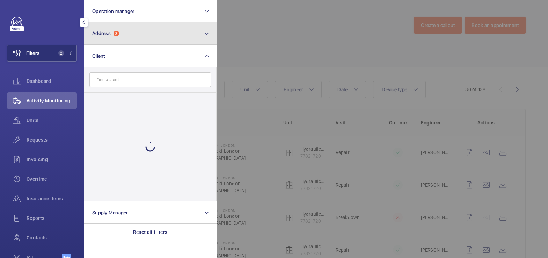
click at [120, 35] on button "Address 2" at bounding box center [150, 33] width 133 height 22
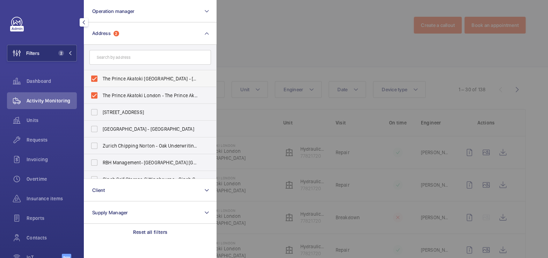
click at [126, 75] on span "The Prince Akatoki [GEOGRAPHIC_DATA] - [STREET_ADDRESS]" at bounding box center [151, 78] width 96 height 7
click at [101, 75] on input "The Prince Akatoki [GEOGRAPHIC_DATA] - [STREET_ADDRESS]" at bounding box center [94, 79] width 14 height 14
checkbox input "false"
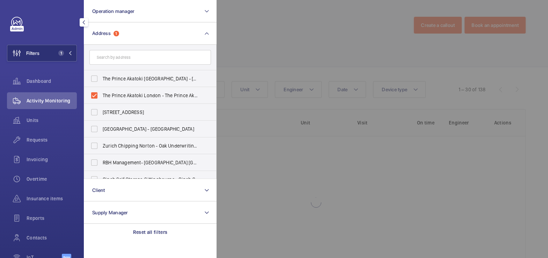
drag, startPoint x: 117, startPoint y: 93, endPoint x: 125, endPoint y: 67, distance: 26.6
click at [117, 93] on span "The Prince Akatoki London - The Prince Akatoki [GEOGRAPHIC_DATA], [GEOGRAPHIC_D…" at bounding box center [151, 95] width 96 height 7
click at [101, 93] on input "The Prince Akatoki London - The Prince Akatoki [GEOGRAPHIC_DATA], [GEOGRAPHIC_D…" at bounding box center [94, 95] width 14 height 14
checkbox input "false"
click at [125, 60] on input "text" at bounding box center [149, 57] width 121 height 15
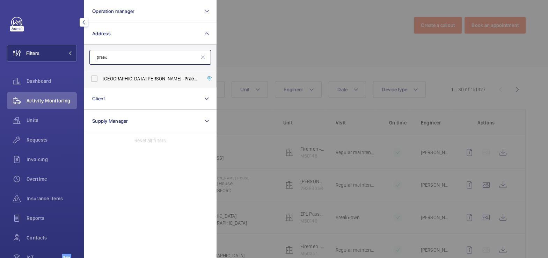
type input "praed"
click at [126, 78] on span "[GEOGRAPHIC_DATA][PERSON_NAME][STREET_ADDRESS]" at bounding box center [151, 78] width 96 height 7
click at [101, 78] on input "[GEOGRAPHIC_DATA][PERSON_NAME][STREET_ADDRESS]" at bounding box center [94, 79] width 14 height 14
checkbox input "true"
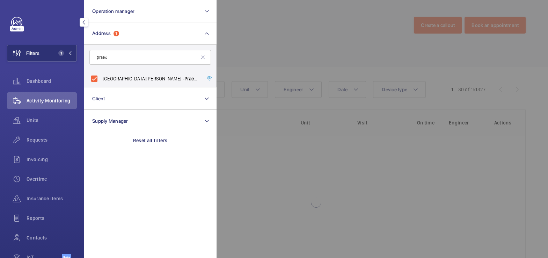
click at [337, 25] on div at bounding box center [490, 129] width 548 height 258
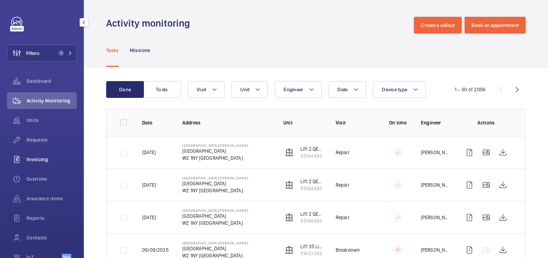
click at [39, 161] on span "Invoicing" at bounding box center [52, 159] width 50 height 7
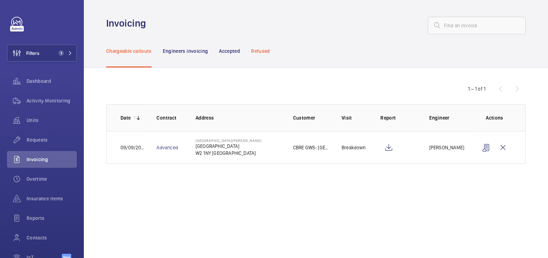
click at [259, 50] on p "Refused" at bounding box center [260, 50] width 19 height 7
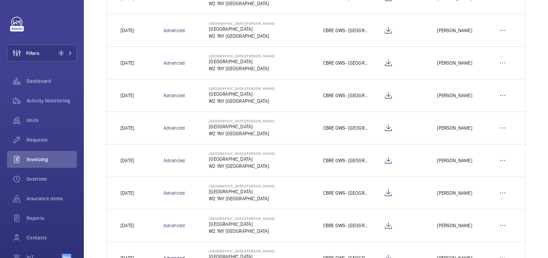
scroll to position [212, 0]
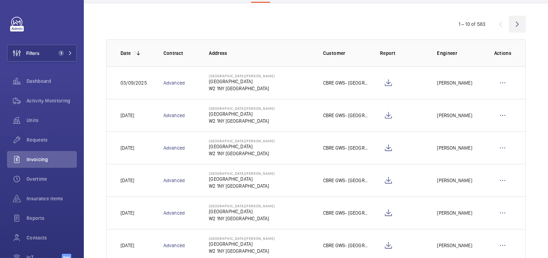
click at [511, 27] on wm-front-icon-button at bounding box center [517, 24] width 17 height 17
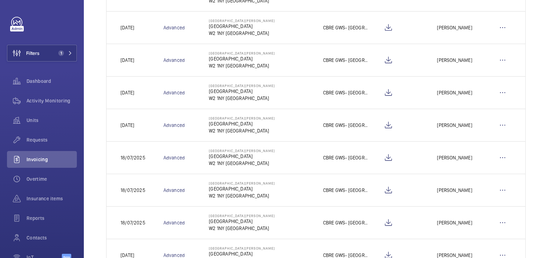
scroll to position [166, 0]
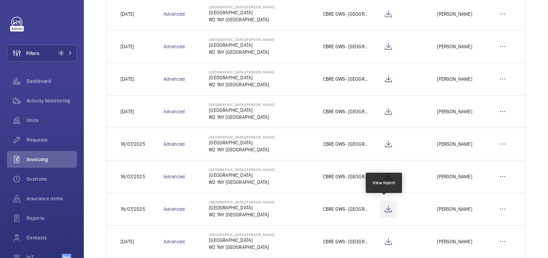
click at [386, 208] on wm-front-icon-button at bounding box center [388, 208] width 17 height 17
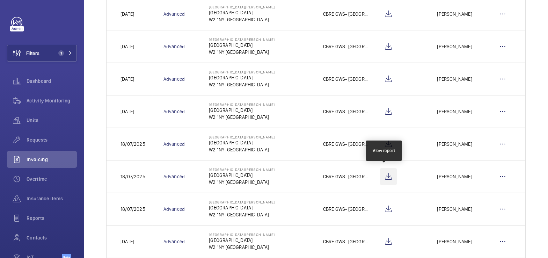
click at [383, 173] on wm-front-icon-button at bounding box center [388, 176] width 17 height 17
click at [496, 176] on wm-front-icon-button at bounding box center [502, 176] width 17 height 17
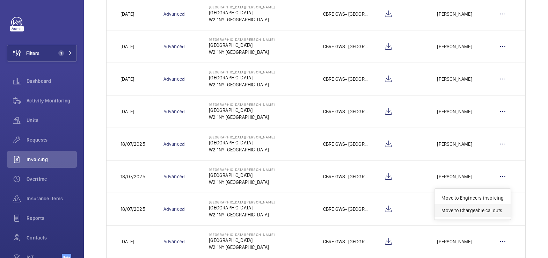
click at [488, 207] on p "Move to Chargeable callouts" at bounding box center [472, 210] width 62 height 7
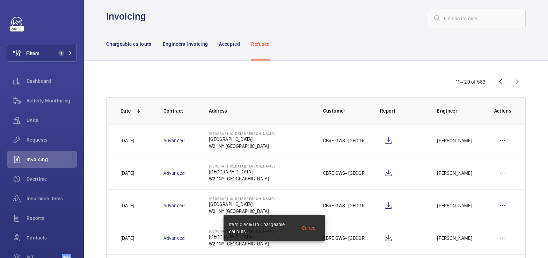
scroll to position [0, 0]
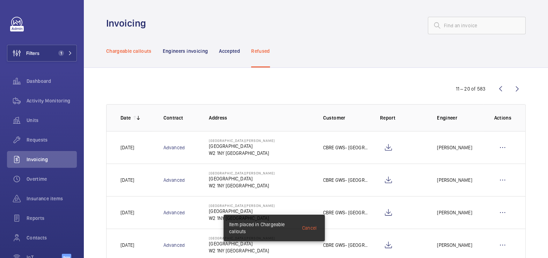
click at [131, 45] on div "Chargeable callouts" at bounding box center [128, 50] width 45 height 33
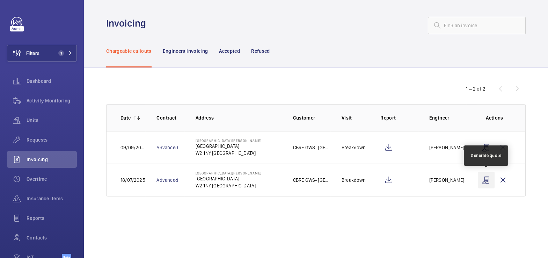
click at [487, 182] on wm-front-icon-button at bounding box center [486, 179] width 17 height 17
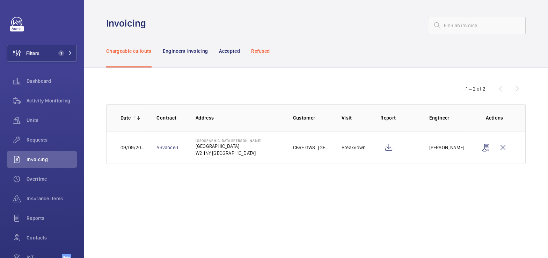
click at [259, 54] on div "Refused" at bounding box center [260, 50] width 19 height 33
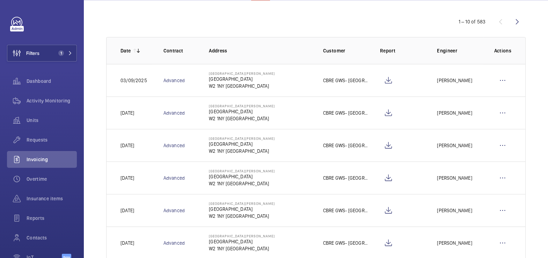
scroll to position [212, 0]
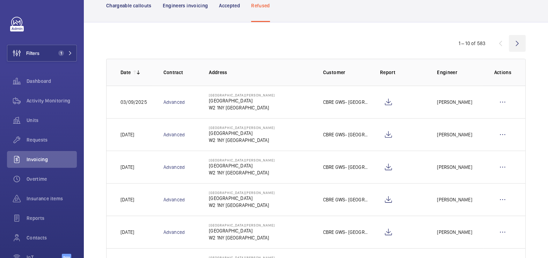
click at [510, 45] on wm-front-icon-button at bounding box center [517, 43] width 17 height 17
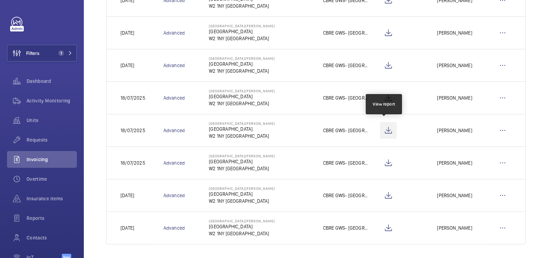
click at [386, 127] on wm-front-icon-button at bounding box center [388, 130] width 17 height 17
click at [495, 128] on wm-front-icon-button at bounding box center [502, 130] width 17 height 17
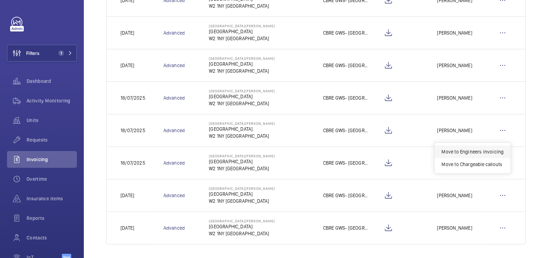
click at [487, 148] on p "Move to Engineers invoicing" at bounding box center [472, 151] width 62 height 7
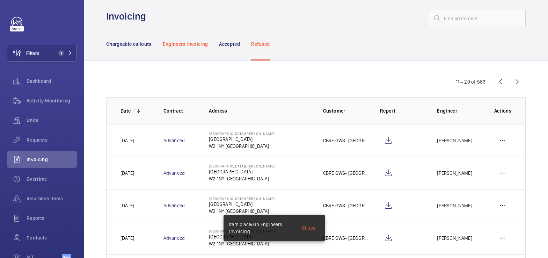
scroll to position [0, 0]
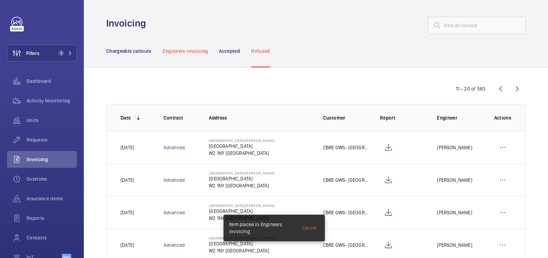
click at [183, 42] on div "Engineers invoicing" at bounding box center [185, 50] width 45 height 33
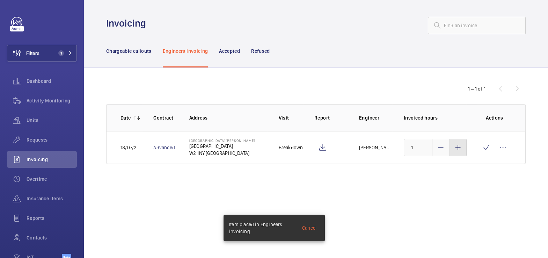
click at [457, 150] on mat-icon at bounding box center [458, 147] width 8 height 8
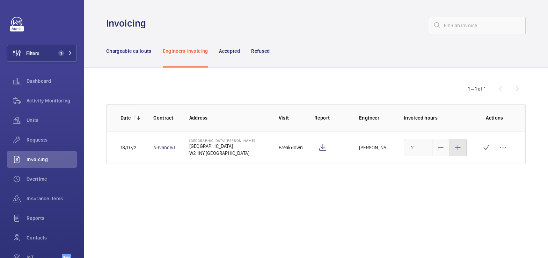
click at [457, 150] on mat-icon at bounding box center [458, 147] width 8 height 8
click at [458, 150] on mat-icon at bounding box center [458, 147] width 8 height 8
type input "3"
click at [482, 151] on wm-front-icon-button at bounding box center [486, 147] width 17 height 17
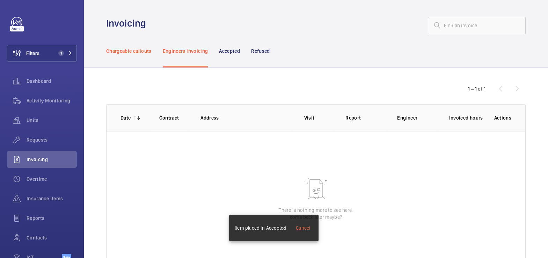
click at [131, 56] on div "Chargeable callouts" at bounding box center [128, 50] width 45 height 33
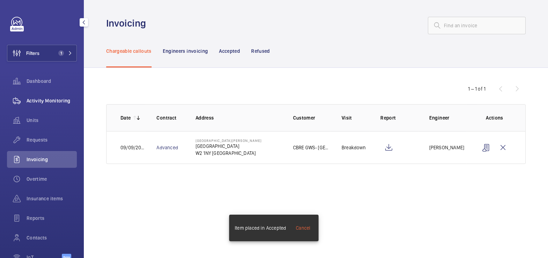
click at [53, 106] on div "Activity Monitoring" at bounding box center [42, 100] width 70 height 17
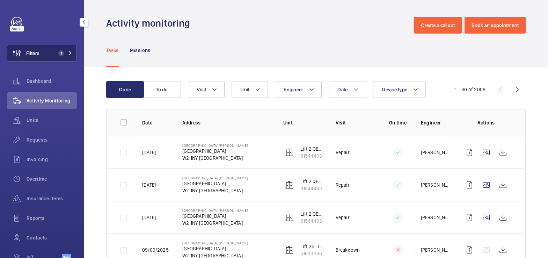
click at [58, 54] on span "1" at bounding box center [61, 53] width 6 height 6
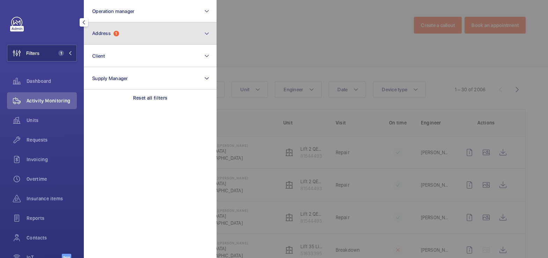
click at [135, 35] on button "Address 1" at bounding box center [150, 33] width 133 height 22
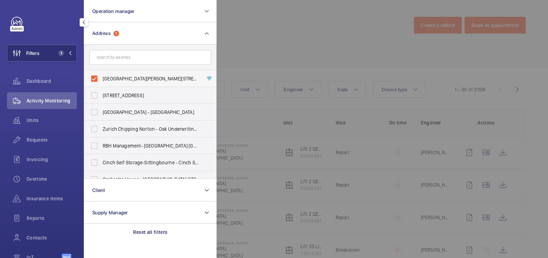
click at [123, 76] on span "[GEOGRAPHIC_DATA][PERSON_NAME][STREET_ADDRESS]" at bounding box center [151, 78] width 96 height 7
click at [101, 76] on input "[GEOGRAPHIC_DATA][PERSON_NAME][STREET_ADDRESS]" at bounding box center [94, 79] width 14 height 14
checkbox input "false"
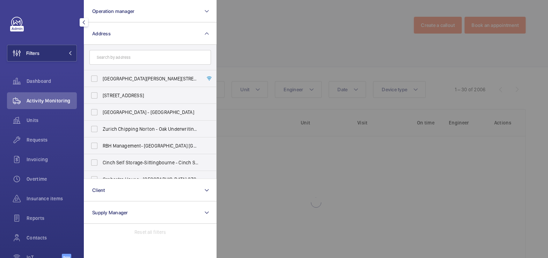
click at [308, 37] on div at bounding box center [490, 129] width 548 height 258
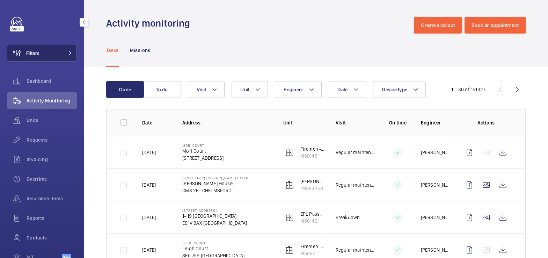
click at [45, 53] on button "Filters" at bounding box center [42, 53] width 70 height 17
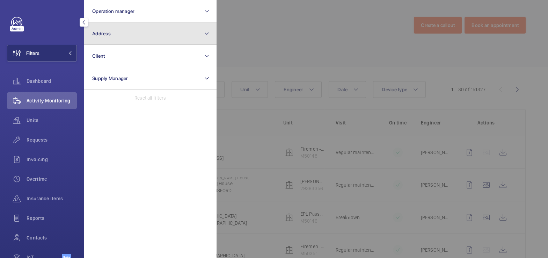
click at [118, 39] on button "Address" at bounding box center [150, 33] width 133 height 22
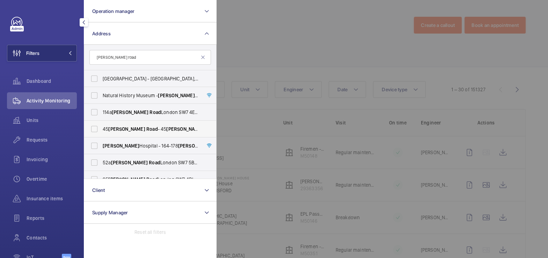
type input "[PERSON_NAME] road"
click at [119, 127] on span "[PERSON_NAME]" at bounding box center [126, 129] width 37 height 6
click at [101, 127] on input "[STREET_ADDRESS][PERSON_NAME][PERSON_NAME]" at bounding box center [94, 129] width 14 height 14
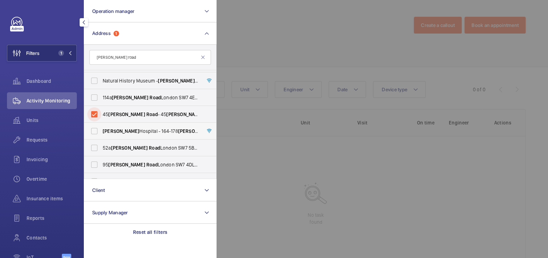
scroll to position [25, 0]
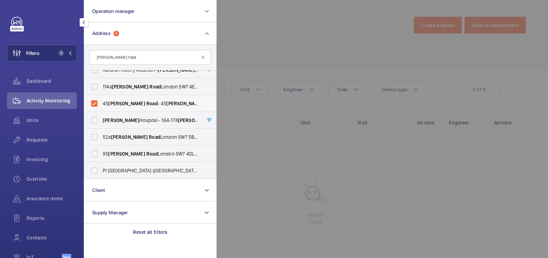
click at [105, 105] on span "[STREET_ADDRESS][PERSON_NAME][PERSON_NAME]" at bounding box center [151, 103] width 96 height 7
click at [101, 105] on input "[STREET_ADDRESS][PERSON_NAME][PERSON_NAME]" at bounding box center [94, 103] width 14 height 14
checkbox input "false"
click at [130, 62] on input "[PERSON_NAME] road" at bounding box center [149, 57] width 121 height 15
drag, startPoint x: 95, startPoint y: 51, endPoint x: 71, endPoint y: 46, distance: 24.5
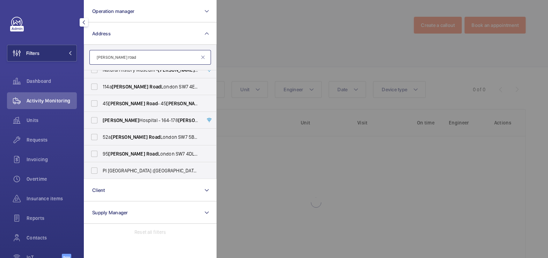
click at [71, 46] on div "Filters Operation manager Address [PERSON_NAME][GEOGRAPHIC_DATA] - [GEOGRAPHIC_…" at bounding box center [42, 129] width 84 height 258
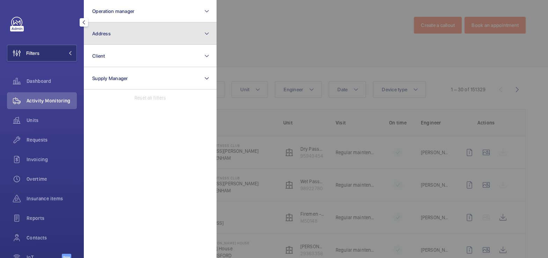
drag, startPoint x: 130, startPoint y: 38, endPoint x: 128, endPoint y: 42, distance: 4.3
click at [130, 38] on button "Address" at bounding box center [150, 33] width 133 height 22
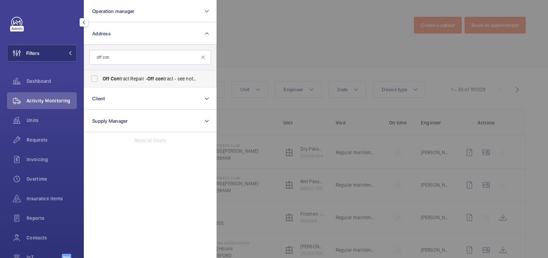
type input "off con"
click at [142, 81] on span "Off Con tract Repair - Off con tract - see notes in description, LONDON XXXX" at bounding box center [151, 78] width 96 height 7
click at [101, 81] on input "Off Con tract Repair - Off con tract - see notes in description, LONDON XXXX" at bounding box center [94, 79] width 14 height 14
checkbox input "true"
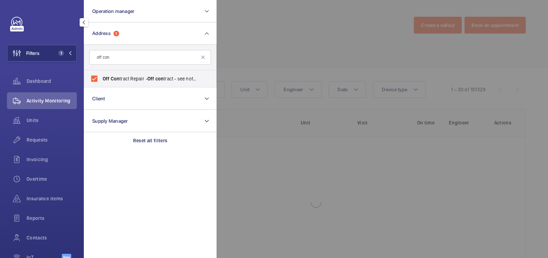
click at [251, 44] on div at bounding box center [490, 129] width 548 height 258
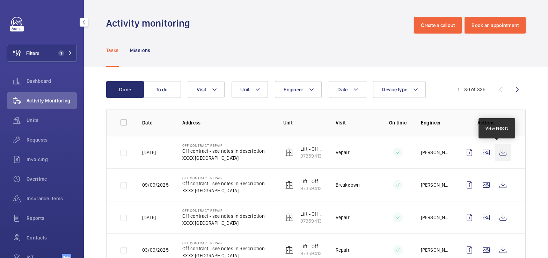
click at [494, 151] on wm-front-icon-button at bounding box center [502, 152] width 17 height 17
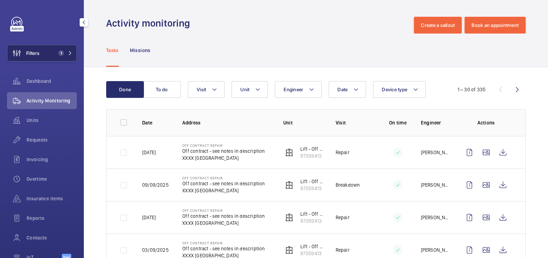
click at [53, 56] on button "Filters 1" at bounding box center [42, 53] width 70 height 17
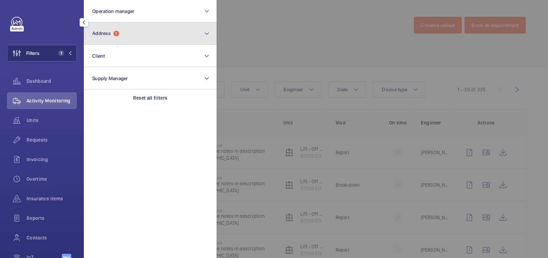
click at [159, 41] on button "Address 1" at bounding box center [150, 33] width 133 height 22
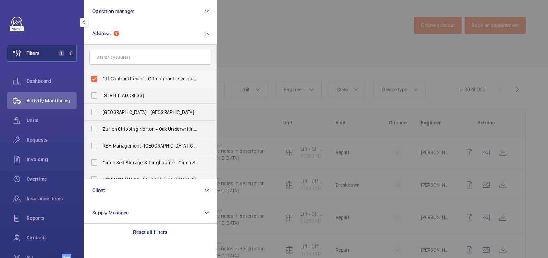
drag, startPoint x: 123, startPoint y: 81, endPoint x: 123, endPoint y: 72, distance: 8.7
click at [123, 81] on span "Off Contract Repair - Off contract - see notes in description, [GEOGRAPHIC_DATA…" at bounding box center [151, 78] width 96 height 7
click at [101, 81] on input "Off Contract Repair - Off contract - see notes in description, [GEOGRAPHIC_DATA…" at bounding box center [94, 79] width 14 height 14
checkbox input "false"
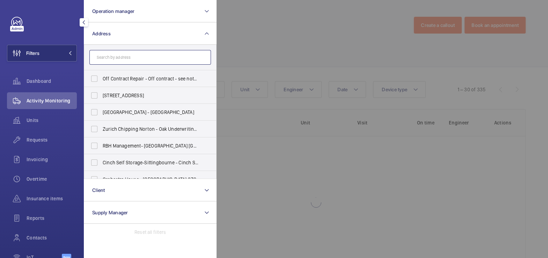
click at [129, 61] on input "text" at bounding box center [149, 57] width 121 height 15
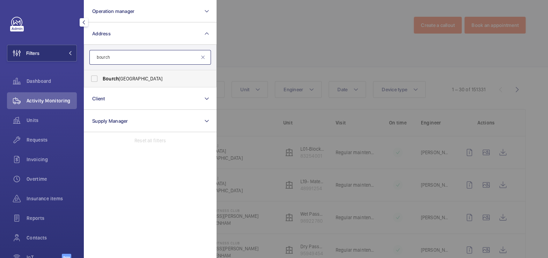
type input "bourch"
click at [157, 76] on span "[GEOGRAPHIC_DATA]" at bounding box center [151, 78] width 96 height 7
click at [101, 76] on input "[GEOGRAPHIC_DATA]" at bounding box center [94, 79] width 14 height 14
checkbox input "true"
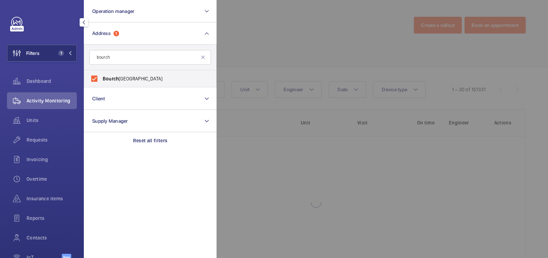
click at [272, 37] on div at bounding box center [490, 129] width 548 height 258
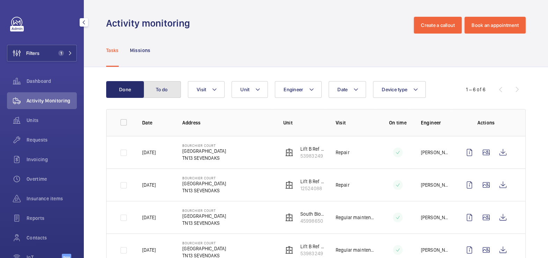
click at [162, 93] on button "To do" at bounding box center [162, 89] width 38 height 17
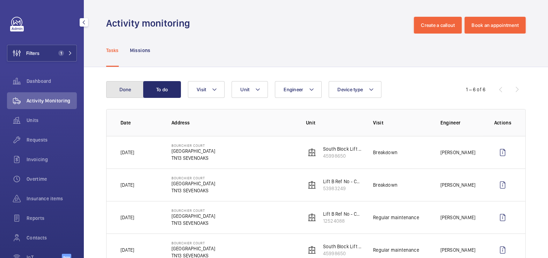
click at [133, 93] on button "Done" at bounding box center [125, 89] width 38 height 17
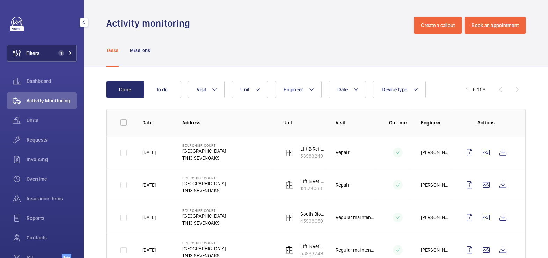
click at [47, 52] on button "Filters 1" at bounding box center [42, 53] width 70 height 17
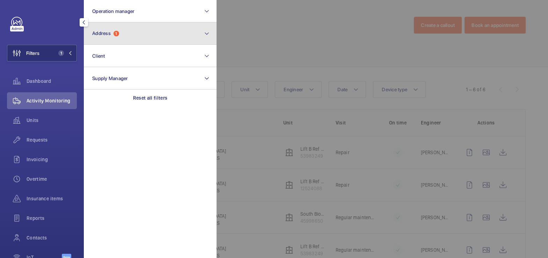
click at [130, 34] on button "Address 1" at bounding box center [150, 33] width 133 height 22
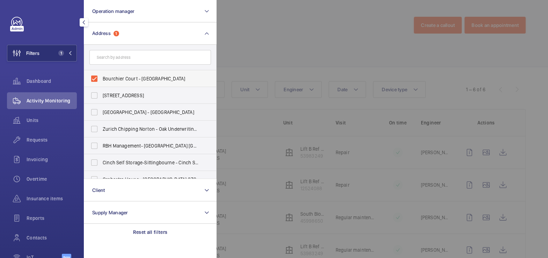
click at [122, 77] on span "Bourchier Court - [GEOGRAPHIC_DATA]" at bounding box center [151, 78] width 96 height 7
click at [101, 77] on input "Bourchier Court - [GEOGRAPHIC_DATA]" at bounding box center [94, 79] width 14 height 14
checkbox input "false"
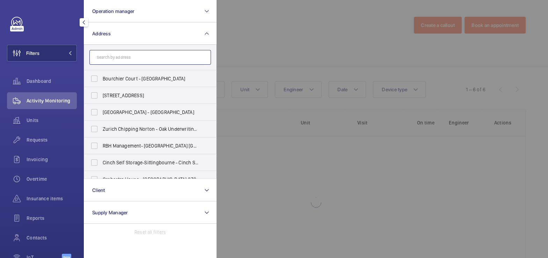
click at [123, 56] on input "text" at bounding box center [149, 57] width 121 height 15
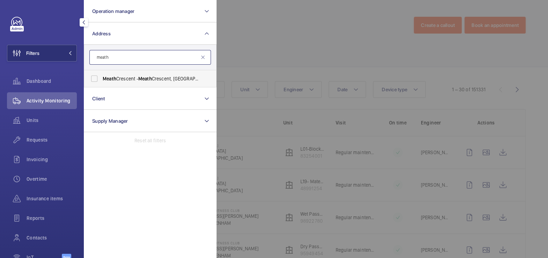
type input "meath"
click at [148, 78] on span "Meath" at bounding box center [145, 79] width 14 height 6
click at [101, 78] on input "Meath Crescent - [GEOGRAPHIC_DATA]" at bounding box center [94, 79] width 14 height 14
checkbox input "true"
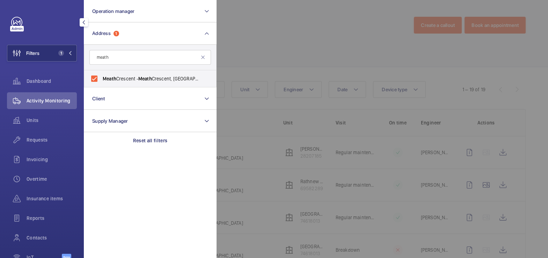
click at [279, 46] on div at bounding box center [490, 129] width 548 height 258
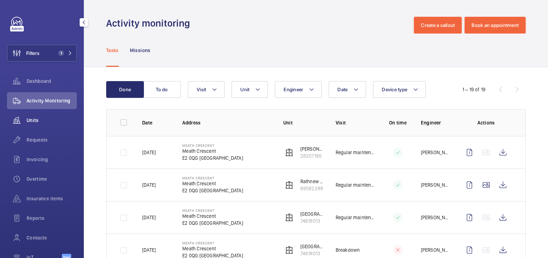
click at [38, 117] on span "Units" at bounding box center [52, 120] width 50 height 7
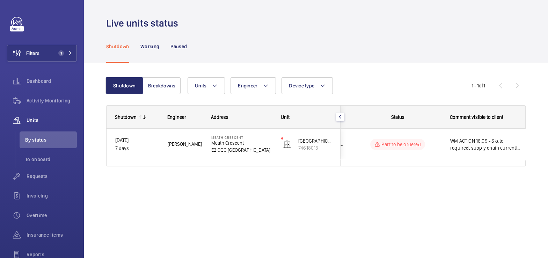
scroll to position [0, 25]
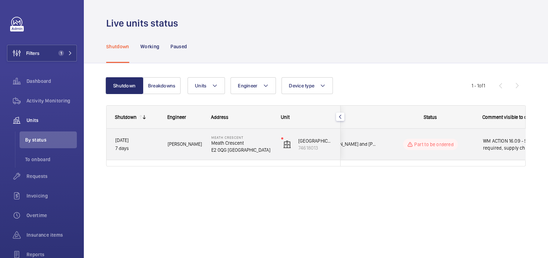
click at [460, 150] on div "Part to be ordered" at bounding box center [425, 144] width 95 height 25
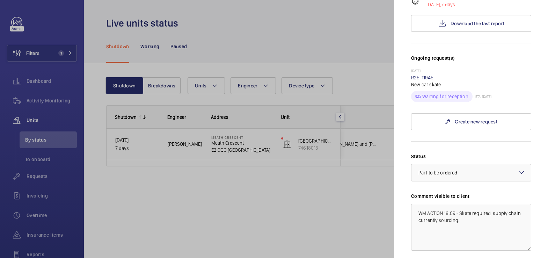
scroll to position [221, 0]
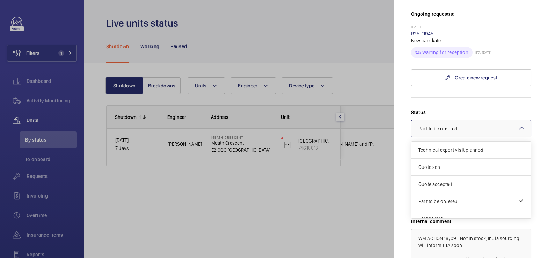
click at [472, 125] on div "× Part to be ordered" at bounding box center [446, 128] width 56 height 7
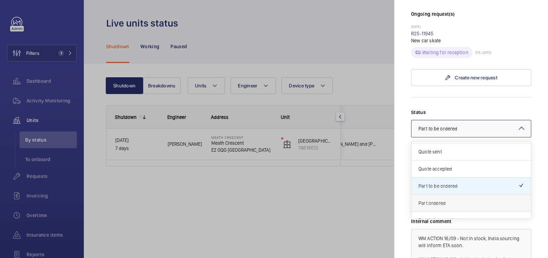
scroll to position [25, 0]
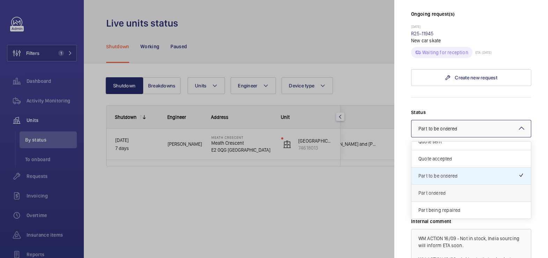
click at [454, 184] on div "Part ordered" at bounding box center [470, 192] width 119 height 17
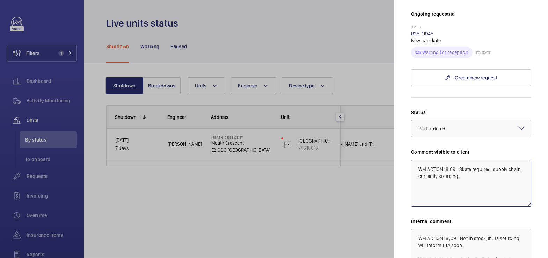
click at [454, 166] on textarea "WM ACTION 16.09 - Skate required, supply chain currently sourcing." at bounding box center [471, 183] width 120 height 47
drag, startPoint x: 476, startPoint y: 156, endPoint x: 460, endPoint y: 148, distance: 17.5
click at [460, 160] on textarea "WM ACTION 16.09 - Skate required, supply chain currently sourcing." at bounding box center [471, 183] width 120 height 47
type textarea "WM ACTION 16.09 - Skate ordered ETA [DATE]"
click at [417, 229] on textarea "WM ACTION 16/09 - Not in stock, India sourcing will inform ETA soon. WM ACTION …" at bounding box center [471, 252] width 120 height 47
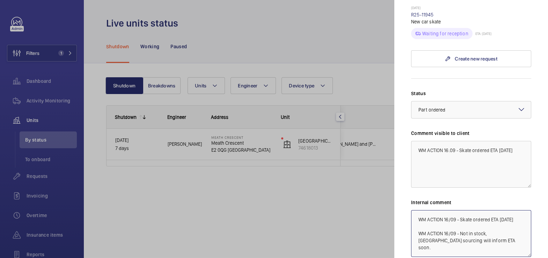
scroll to position [277, 0]
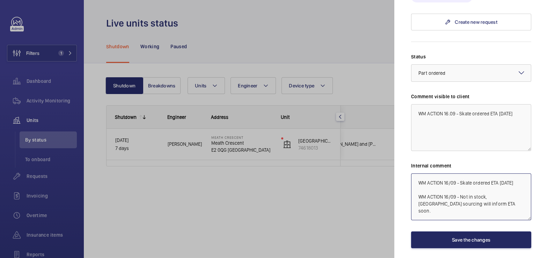
type textarea "WM ACTION 16/09 - Skate ordered ETA [DATE] WM ACTION 16/09 - Not in stock, [GEO…"
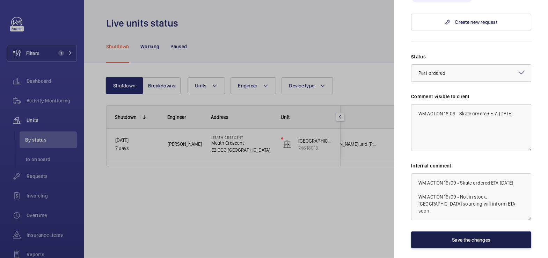
click at [497, 231] on button "Save the changes" at bounding box center [471, 239] width 120 height 17
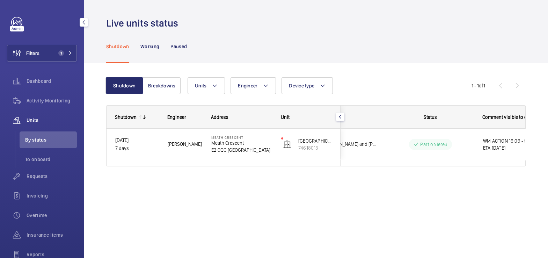
click at [40, 98] on span "Activity Monitoring" at bounding box center [52, 100] width 50 height 7
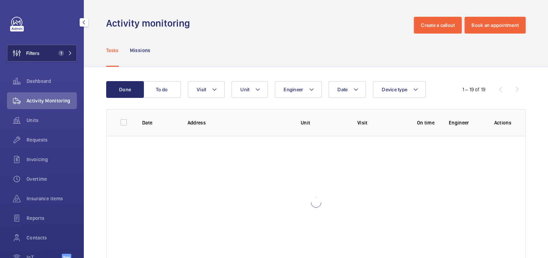
click at [56, 53] on span "1" at bounding box center [60, 53] width 8 height 6
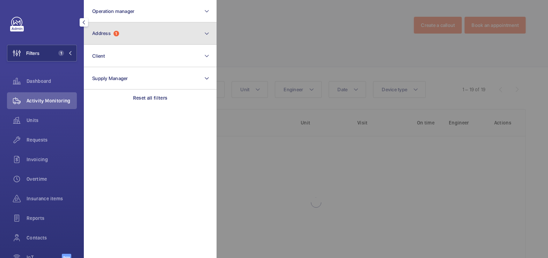
click at [137, 32] on button "Address 1" at bounding box center [150, 33] width 133 height 22
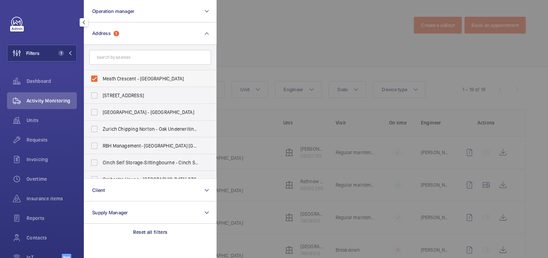
click at [118, 79] on span "Meath Crescent - [GEOGRAPHIC_DATA]" at bounding box center [151, 78] width 96 height 7
click at [101, 79] on input "Meath Crescent - [GEOGRAPHIC_DATA]" at bounding box center [94, 79] width 14 height 14
checkbox input "false"
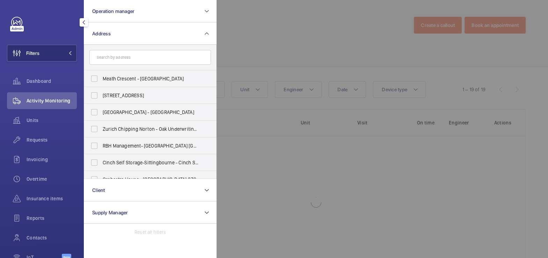
click at [277, 36] on div at bounding box center [490, 129] width 548 height 258
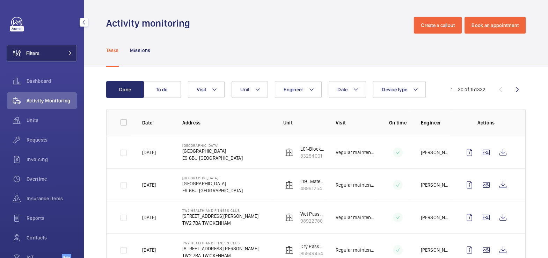
click at [37, 56] on span "Filters" at bounding box center [32, 53] width 13 height 7
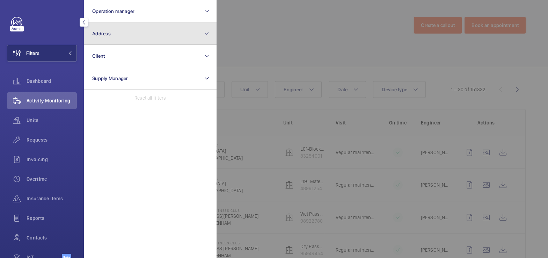
click at [143, 38] on button "Address" at bounding box center [150, 33] width 133 height 22
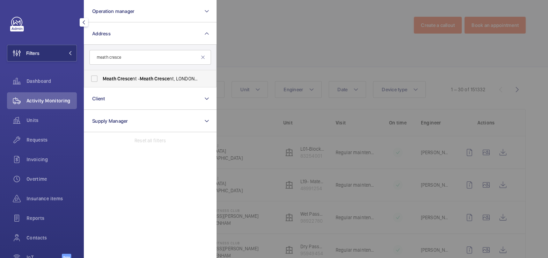
type input "meath cresce"
click at [135, 77] on span "Meath Cresce nt - Meath Cresce nt, LONDON E2 0QG" at bounding box center [151, 78] width 96 height 7
click at [101, 77] on input "Meath Cresce nt - Meath Cresce nt, LONDON E2 0QG" at bounding box center [94, 79] width 14 height 14
checkbox input "true"
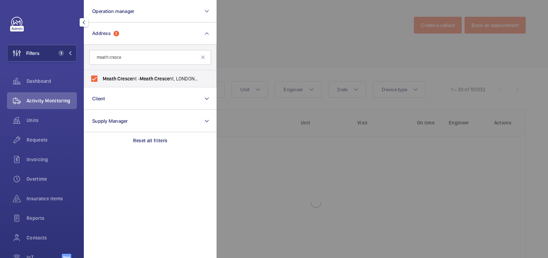
click at [265, 38] on div at bounding box center [490, 129] width 548 height 258
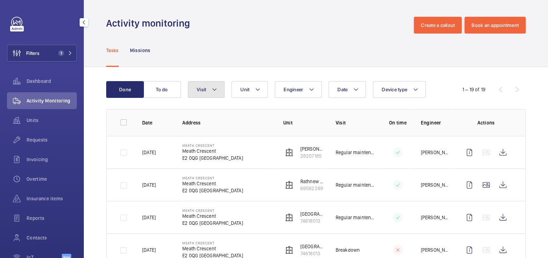
click at [219, 88] on button "Visit" at bounding box center [206, 89] width 37 height 17
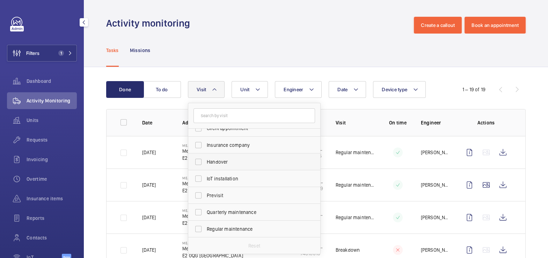
scroll to position [51, 0]
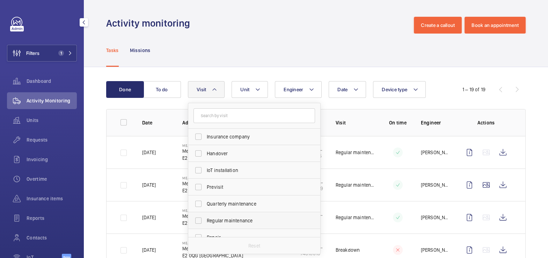
click at [246, 224] on label "Regular maintenance" at bounding box center [248, 220] width 121 height 17
click at [205, 224] on input "Regular maintenance" at bounding box center [198, 220] width 14 height 14
checkbox input "true"
click at [304, 41] on div "Tasks Missions" at bounding box center [315, 50] width 419 height 33
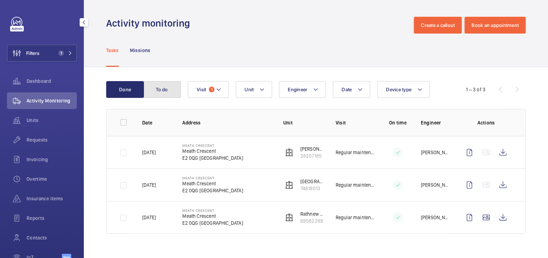
click at [167, 93] on button "To do" at bounding box center [162, 89] width 38 height 17
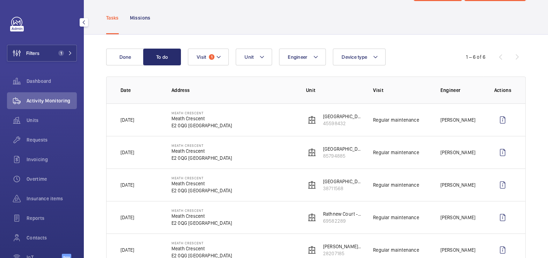
scroll to position [31, 0]
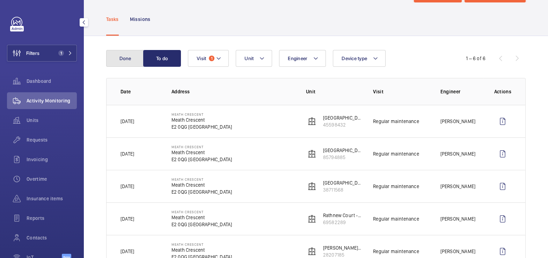
click at [130, 61] on button "Done" at bounding box center [125, 58] width 38 height 17
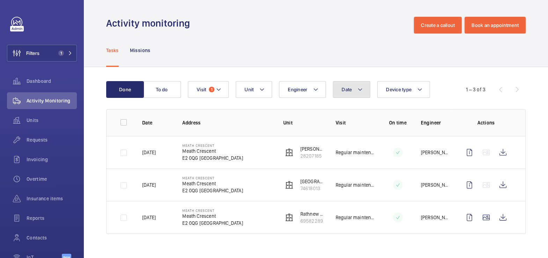
click at [367, 90] on button "Date" at bounding box center [351, 89] width 37 height 17
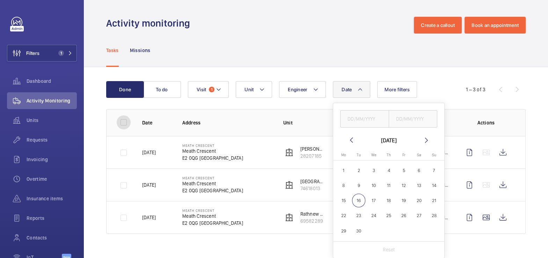
click at [119, 125] on input "checkbox" at bounding box center [124, 122] width 14 height 14
checkbox input "true"
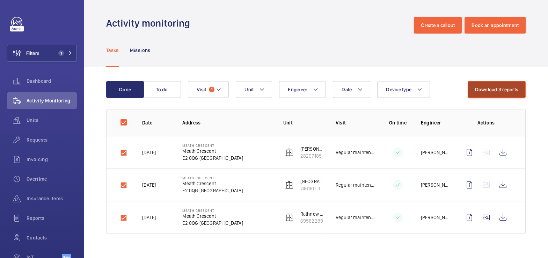
click at [494, 89] on button "Download 3 reports" at bounding box center [496, 89] width 58 height 17
click at [207, 91] on button "Visit 1" at bounding box center [208, 89] width 41 height 17
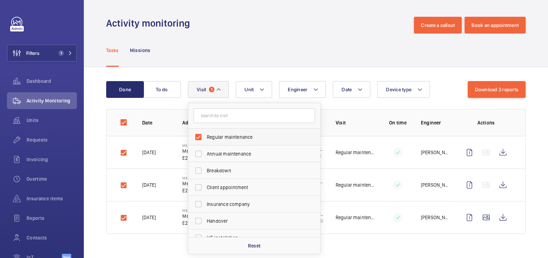
click at [217, 138] on span "Regular maintenance" at bounding box center [255, 136] width 96 height 7
click at [205, 138] on input "Regular maintenance" at bounding box center [198, 137] width 14 height 14
checkbox input "false"
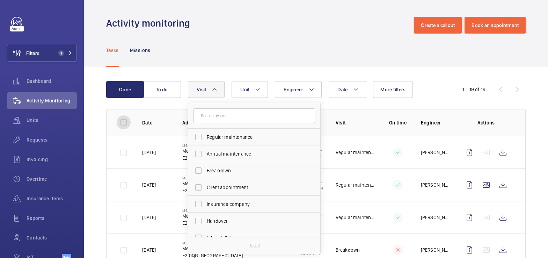
click at [129, 121] on input "checkbox" at bounding box center [124, 122] width 14 height 14
checkbox input "true"
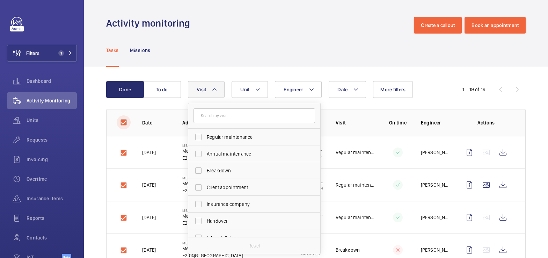
checkbox input "true"
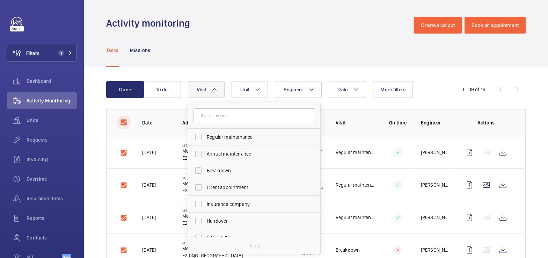
checkbox input "true"
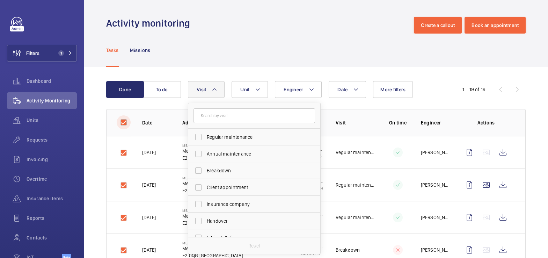
checkbox input "true"
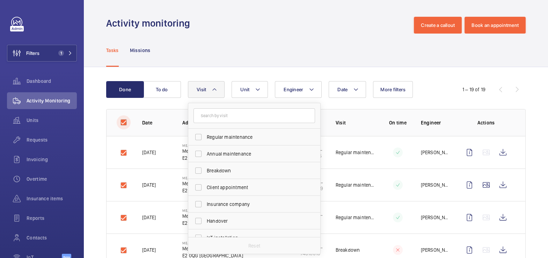
checkbox input "true"
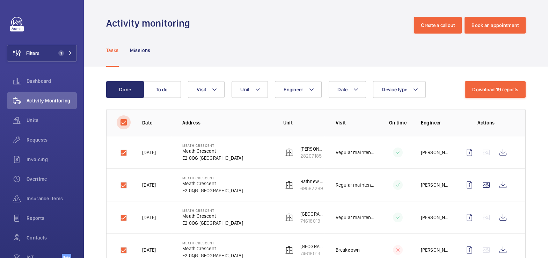
click at [127, 121] on input "checkbox" at bounding box center [124, 122] width 14 height 14
checkbox input "false"
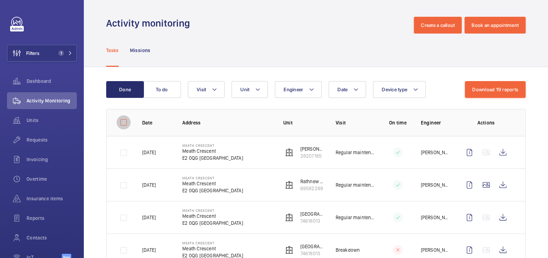
checkbox input "false"
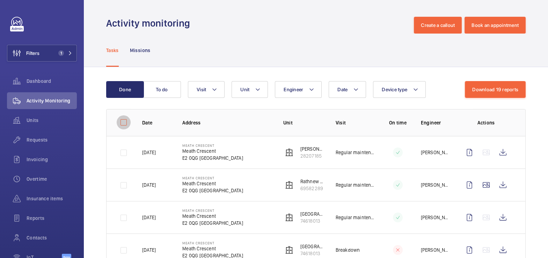
checkbox input "false"
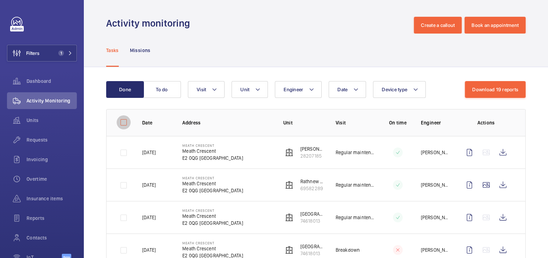
checkbox input "false"
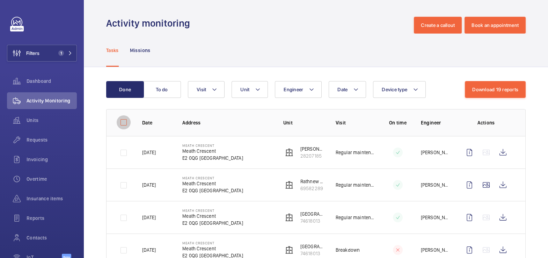
checkbox input "false"
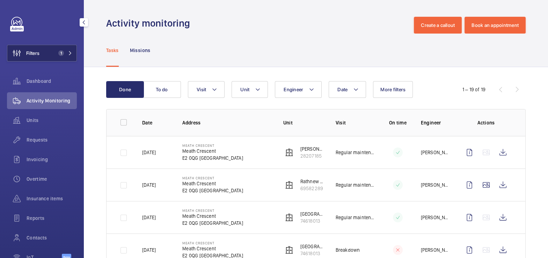
click at [49, 56] on button "Filters 1" at bounding box center [42, 53] width 70 height 17
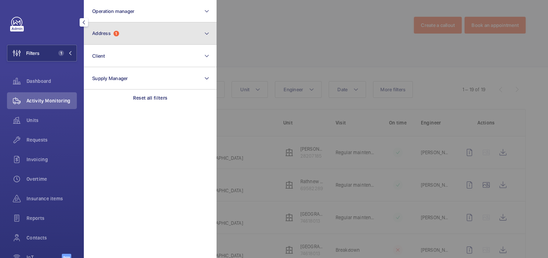
click at [116, 40] on button "Address 1" at bounding box center [150, 33] width 133 height 22
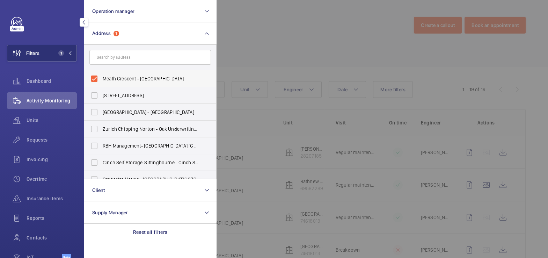
click at [106, 79] on span "Meath Crescent - [GEOGRAPHIC_DATA]" at bounding box center [151, 78] width 96 height 7
click at [101, 79] on input "Meath Crescent - [GEOGRAPHIC_DATA]" at bounding box center [94, 79] width 14 height 14
checkbox input "false"
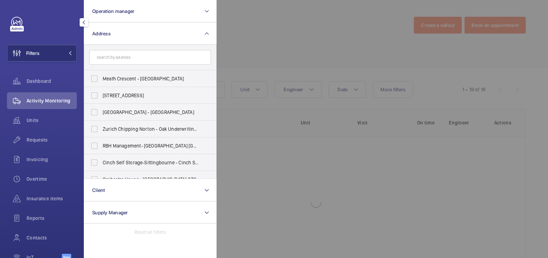
click at [294, 32] on div at bounding box center [490, 129] width 548 height 258
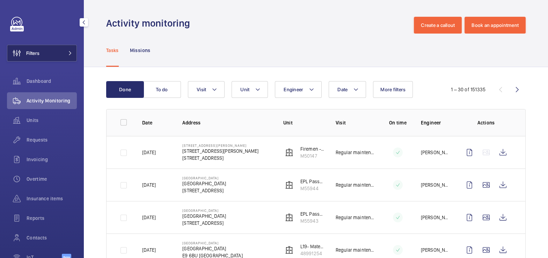
click at [37, 52] on span "Filters" at bounding box center [32, 53] width 13 height 7
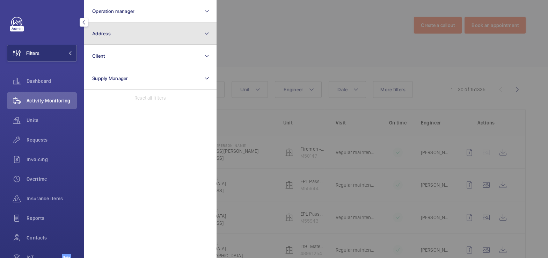
click at [111, 38] on button "Address" at bounding box center [150, 33] width 133 height 22
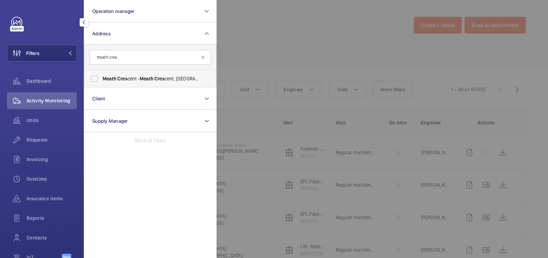
type input "meath cres"
click at [128, 75] on span "Meath Cres cent - Meath Cres cent, [GEOGRAPHIC_DATA] E2 0QG" at bounding box center [151, 78] width 96 height 7
click at [101, 75] on input "Meath Cres cent - Meath Cres cent, [GEOGRAPHIC_DATA] E2 0QG" at bounding box center [94, 79] width 14 height 14
checkbox input "true"
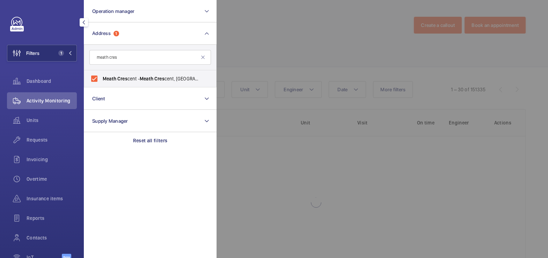
click at [282, 43] on div at bounding box center [490, 129] width 548 height 258
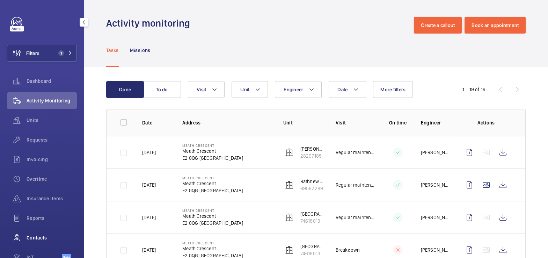
click at [40, 235] on span "Contacts" at bounding box center [52, 237] width 50 height 7
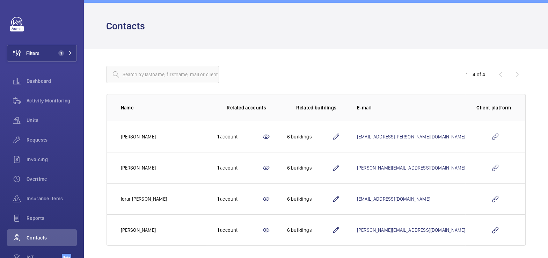
scroll to position [23, 0]
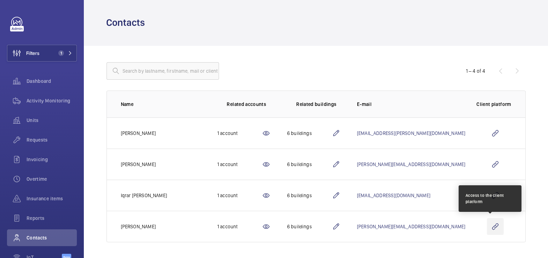
click at [487, 228] on wm-front-icon-button at bounding box center [495, 226] width 17 height 17
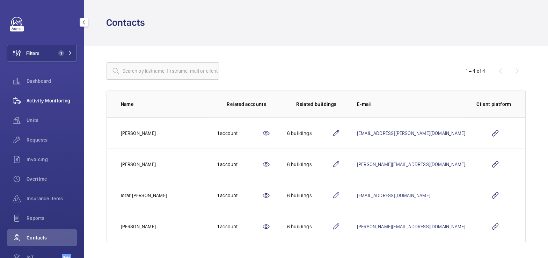
click at [60, 104] on div "Activity Monitoring" at bounding box center [42, 100] width 70 height 17
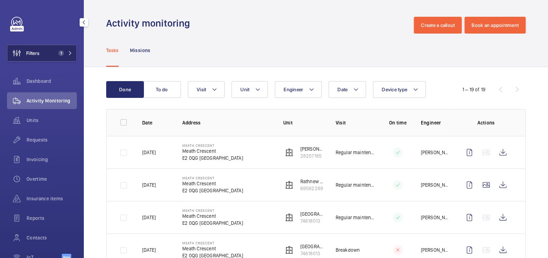
click at [52, 57] on button "Filters 1" at bounding box center [42, 53] width 70 height 17
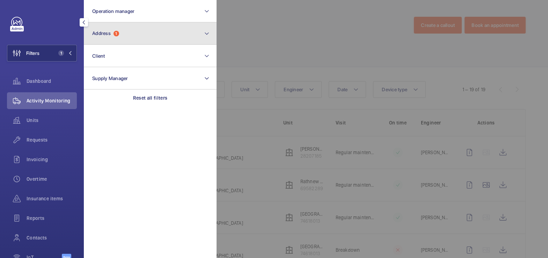
click at [115, 37] on button "Address 1" at bounding box center [150, 33] width 133 height 22
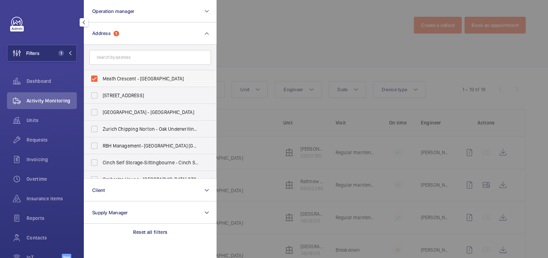
click at [110, 81] on span "Meath Crescent - [GEOGRAPHIC_DATA]" at bounding box center [151, 78] width 96 height 7
click at [101, 81] on input "Meath Crescent - [GEOGRAPHIC_DATA]" at bounding box center [94, 79] width 14 height 14
checkbox input "false"
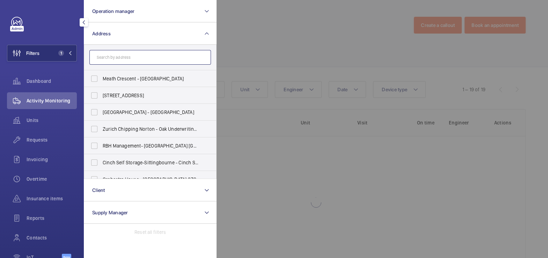
click at [120, 63] on input "text" at bounding box center [149, 57] width 121 height 15
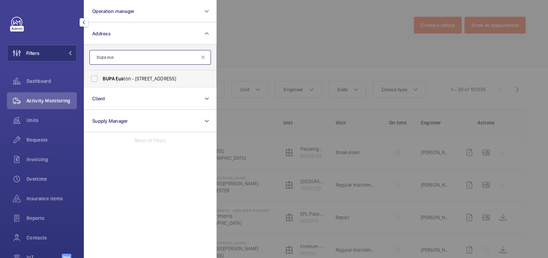
type input "bupa eus"
click at [135, 80] on span "BUPA Eus ton - [STREET_ADDRESS]" at bounding box center [151, 78] width 96 height 7
click at [101, 80] on input "BUPA Eus ton - [STREET_ADDRESS]" at bounding box center [94, 79] width 14 height 14
checkbox input "true"
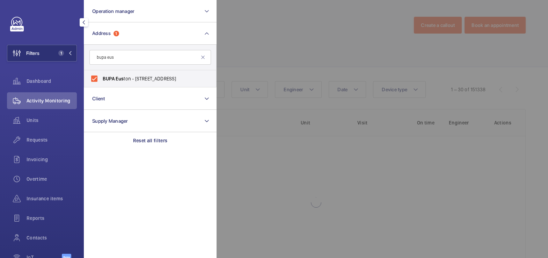
click at [243, 47] on div at bounding box center [490, 129] width 548 height 258
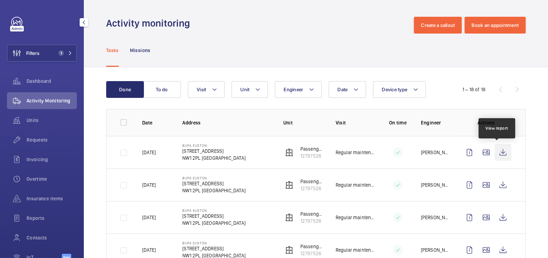
click at [500, 154] on wm-front-icon-button at bounding box center [502, 152] width 17 height 17
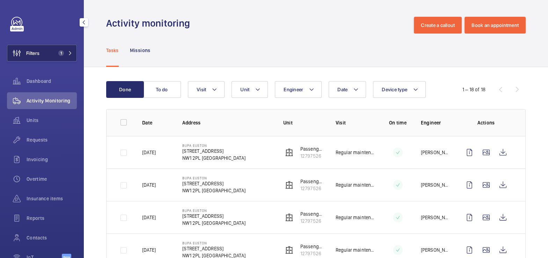
click at [49, 51] on button "Filters 1" at bounding box center [42, 53] width 70 height 17
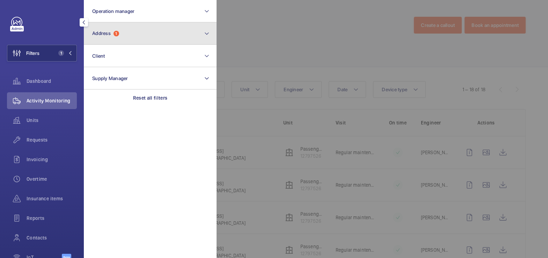
click at [137, 36] on button "Address 1" at bounding box center [150, 33] width 133 height 22
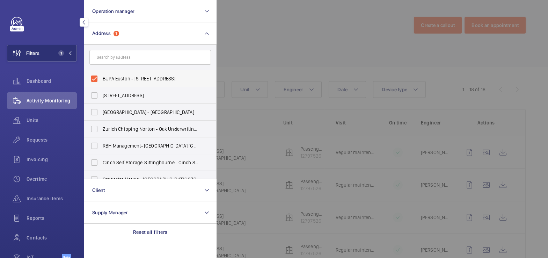
click at [113, 79] on span "BUPA Euston - [STREET_ADDRESS]" at bounding box center [151, 78] width 96 height 7
click at [101, 79] on input "BUPA Euston - [STREET_ADDRESS]" at bounding box center [94, 79] width 14 height 14
checkbox input "false"
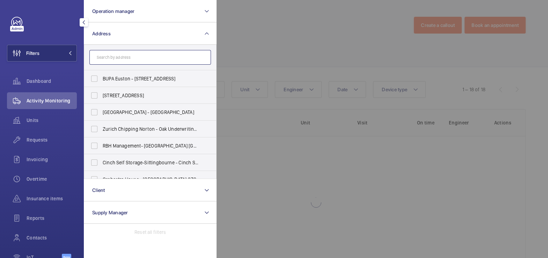
click at [127, 56] on input "text" at bounding box center [149, 57] width 121 height 15
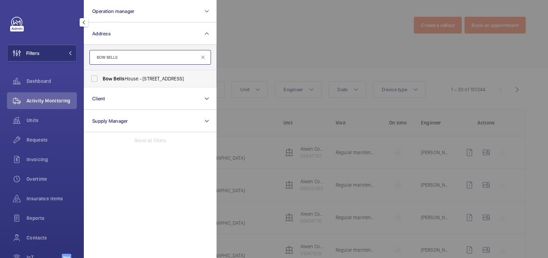
type input "BOW BELLS"
click at [133, 81] on span "Bow Bells House - [STREET_ADDRESS]" at bounding box center [151, 78] width 96 height 7
click at [101, 81] on input "Bow Bells House - [STREET_ADDRESS]" at bounding box center [94, 79] width 14 height 14
checkbox input "true"
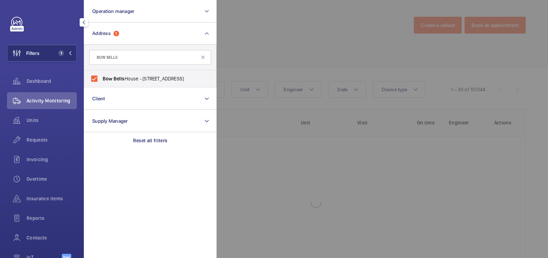
click at [311, 26] on div at bounding box center [490, 129] width 548 height 258
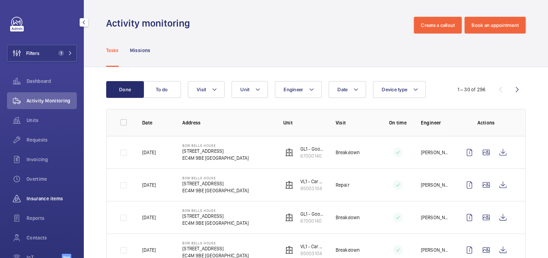
click at [50, 199] on span "Insurance items" at bounding box center [52, 198] width 50 height 7
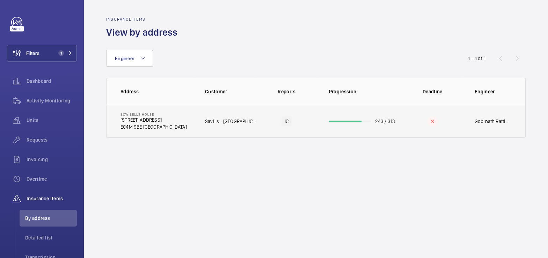
click at [304, 127] on td "IC" at bounding box center [287, 121] width 62 height 33
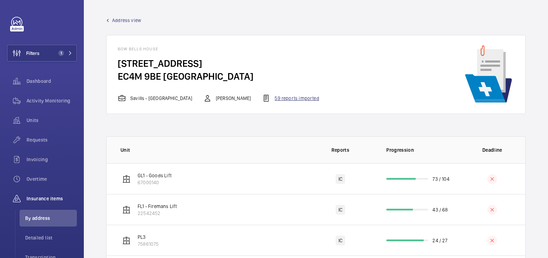
click at [287, 99] on div "59 reports imported" at bounding box center [290, 98] width 57 height 8
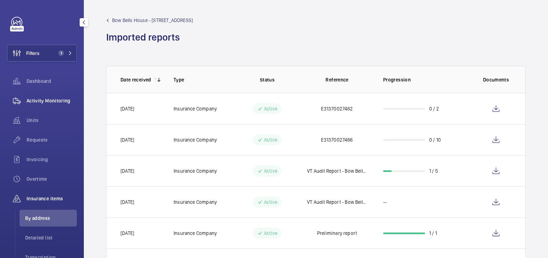
click at [44, 101] on span "Activity Monitoring" at bounding box center [52, 100] width 50 height 7
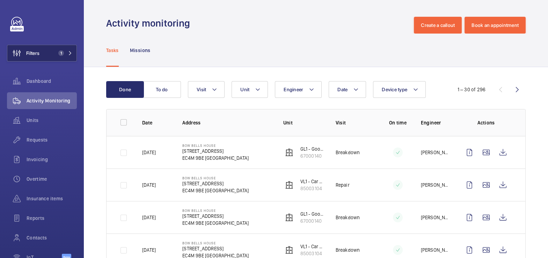
click at [56, 53] on span "1" at bounding box center [60, 53] width 8 height 6
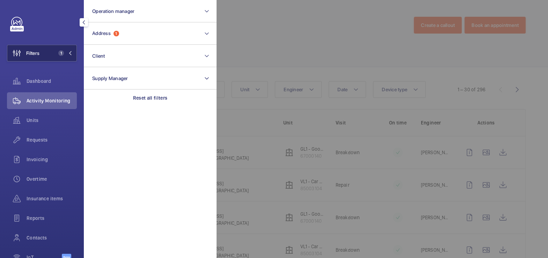
click at [56, 53] on span "1" at bounding box center [60, 53] width 8 height 6
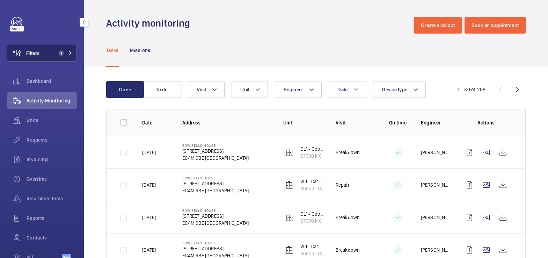
click at [34, 52] on span "Filters" at bounding box center [32, 53] width 13 height 7
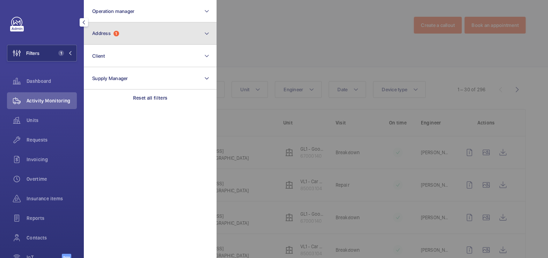
click at [139, 37] on button "Address 1" at bounding box center [150, 33] width 133 height 22
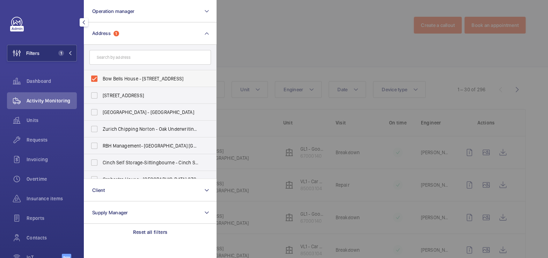
click at [123, 77] on span "Bow Bells House - [STREET_ADDRESS]" at bounding box center [151, 78] width 96 height 7
click at [101, 77] on input "Bow Bells House - [STREET_ADDRESS]" at bounding box center [94, 79] width 14 height 14
checkbox input "false"
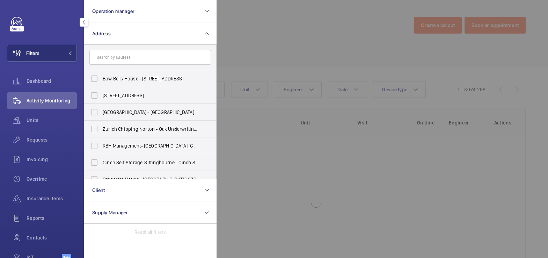
click at [277, 36] on div at bounding box center [490, 129] width 548 height 258
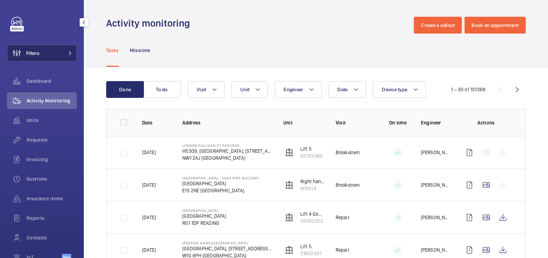
click at [53, 52] on button "Filters" at bounding box center [42, 53] width 70 height 17
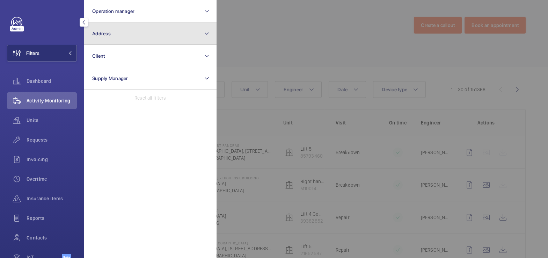
click at [115, 34] on button "Address" at bounding box center [150, 33] width 133 height 22
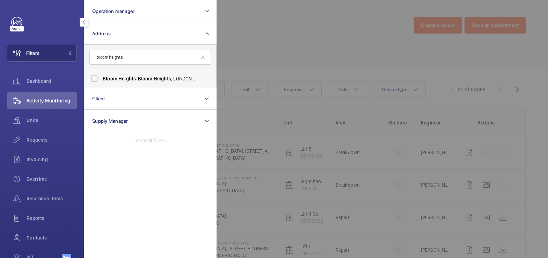
type input "bloom heights"
click at [135, 79] on span "[GEOGRAPHIC_DATA] - [GEOGRAPHIC_DATA]" at bounding box center [151, 78] width 96 height 7
click at [101, 79] on input "[GEOGRAPHIC_DATA] - [GEOGRAPHIC_DATA]" at bounding box center [94, 79] width 14 height 14
checkbox input "true"
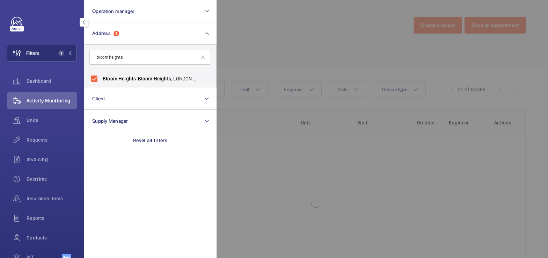
click at [264, 41] on div at bounding box center [490, 129] width 548 height 258
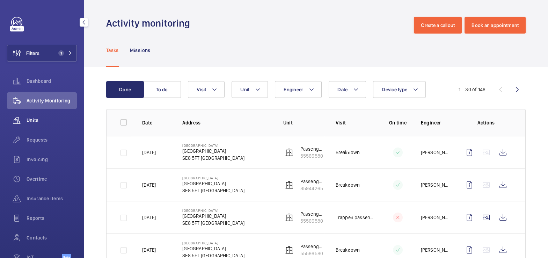
click at [35, 117] on span "Units" at bounding box center [52, 120] width 50 height 7
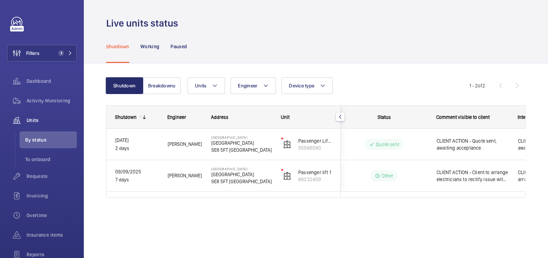
scroll to position [0, 24]
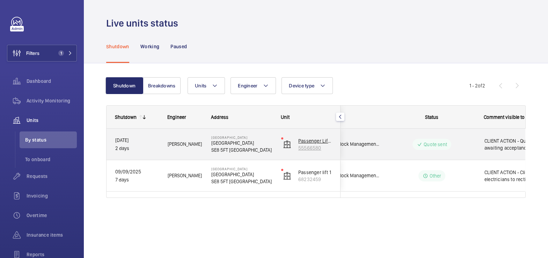
click at [319, 145] on p "55566580" at bounding box center [315, 147] width 34 height 7
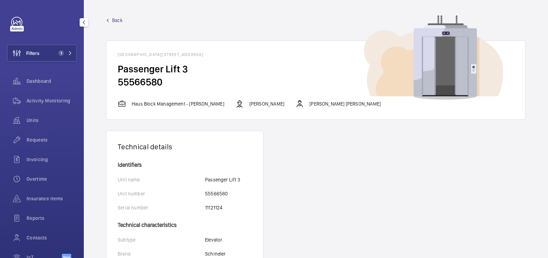
click at [113, 20] on span "Back" at bounding box center [117, 20] width 10 height 7
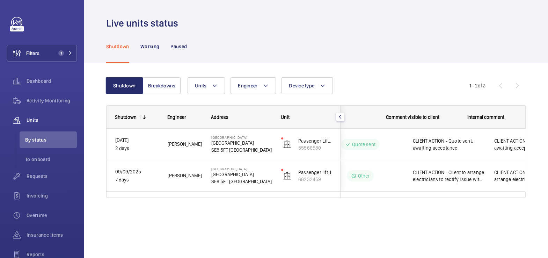
scroll to position [0, 137]
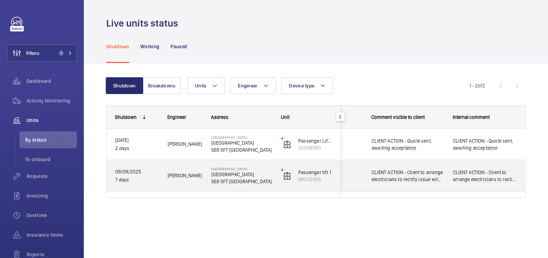
click at [433, 176] on span "CLIENT ACTION - Client to arrange electricians to rectify issue with incoming p…" at bounding box center [407, 176] width 72 height 14
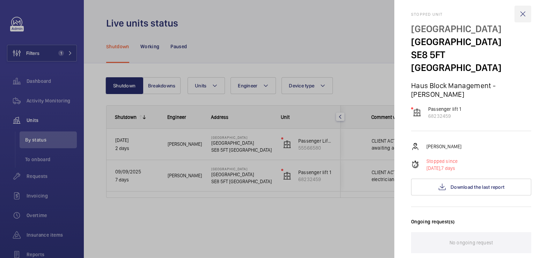
scroll to position [0, 0]
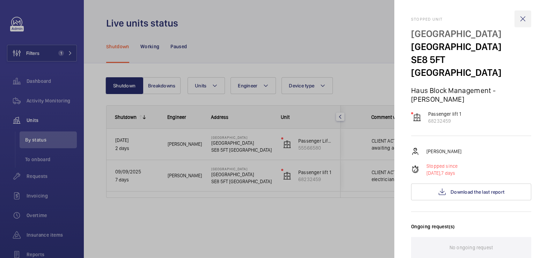
click at [518, 17] on wm-front-icon-button at bounding box center [522, 18] width 17 height 17
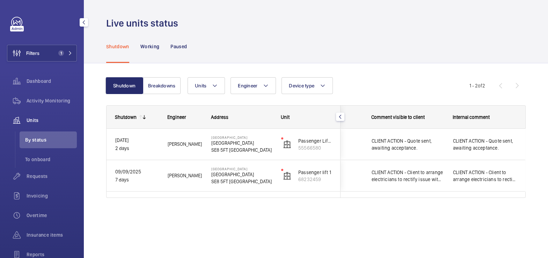
click at [53, 104] on span "Activity Monitoring" at bounding box center [52, 100] width 50 height 7
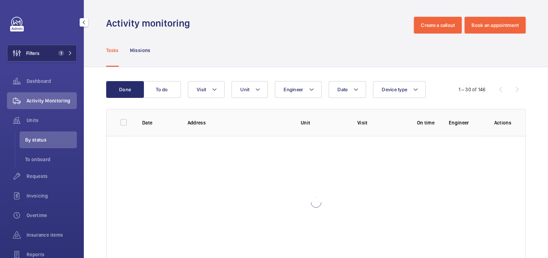
click at [47, 49] on button "Filters 1" at bounding box center [42, 53] width 70 height 17
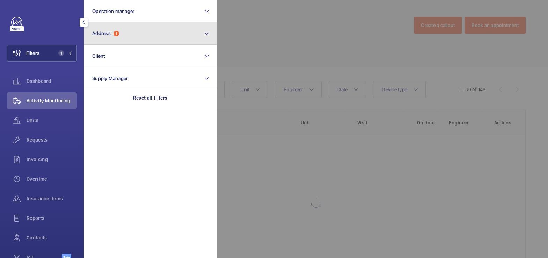
click at [125, 35] on button "Address 1" at bounding box center [150, 33] width 133 height 22
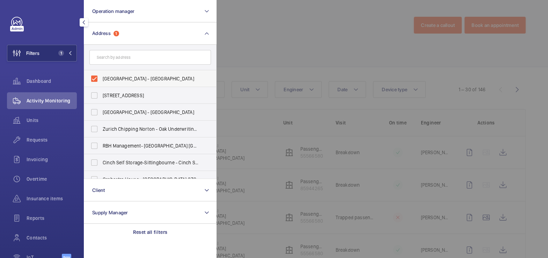
click at [118, 76] on span "[GEOGRAPHIC_DATA] - [GEOGRAPHIC_DATA]" at bounding box center [151, 78] width 96 height 7
click at [101, 76] on input "[GEOGRAPHIC_DATA] - [GEOGRAPHIC_DATA]" at bounding box center [94, 79] width 14 height 14
checkbox input "false"
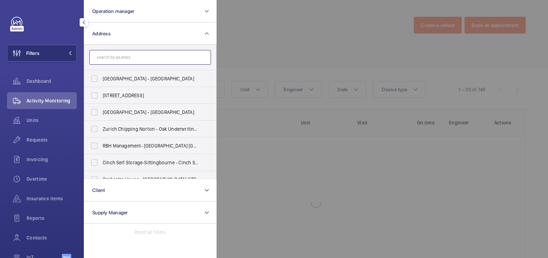
click at [127, 60] on input "text" at bounding box center [149, 57] width 121 height 15
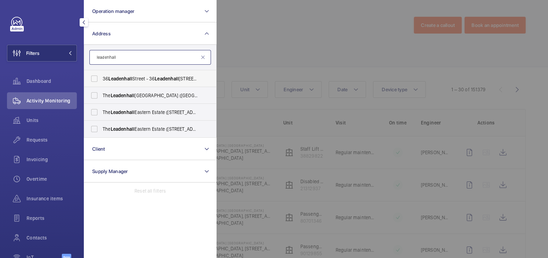
type input "leadenhall"
click at [139, 76] on span "[STREET_ADDRESS]" at bounding box center [151, 78] width 96 height 7
click at [101, 76] on input "[STREET_ADDRESS]" at bounding box center [94, 79] width 14 height 14
checkbox input "true"
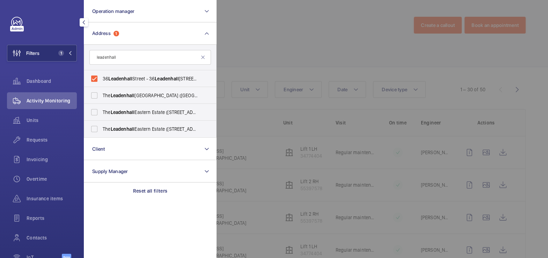
click at [281, 31] on div at bounding box center [490, 129] width 548 height 258
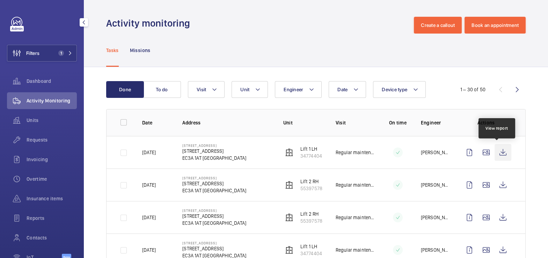
click at [494, 151] on wm-front-icon-button at bounding box center [502, 152] width 17 height 17
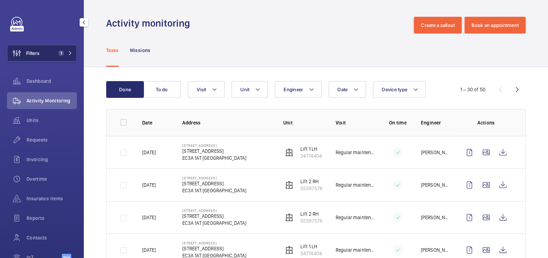
click at [51, 57] on button "Filters 1" at bounding box center [42, 53] width 70 height 17
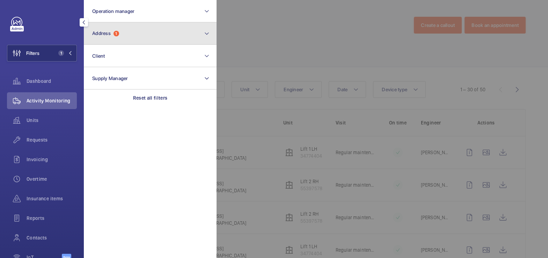
click at [119, 34] on span "1" at bounding box center [116, 34] width 6 height 6
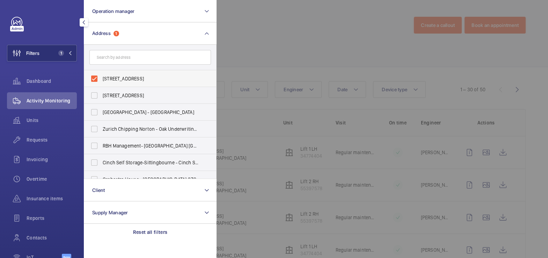
click at [132, 79] on span "[STREET_ADDRESS]" at bounding box center [151, 78] width 96 height 7
click at [101, 79] on input "[STREET_ADDRESS]" at bounding box center [94, 79] width 14 height 14
checkbox input "false"
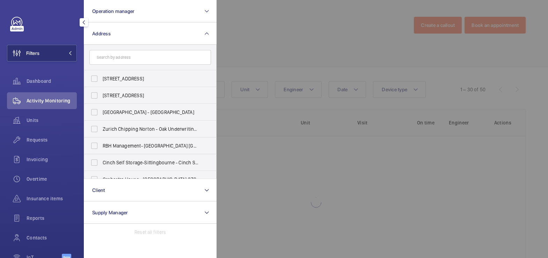
click at [258, 37] on div at bounding box center [490, 129] width 548 height 258
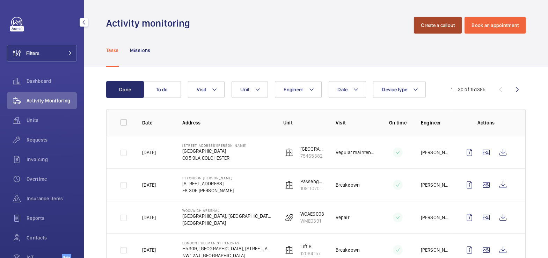
click at [429, 23] on button "Create a callout" at bounding box center [438, 25] width 48 height 17
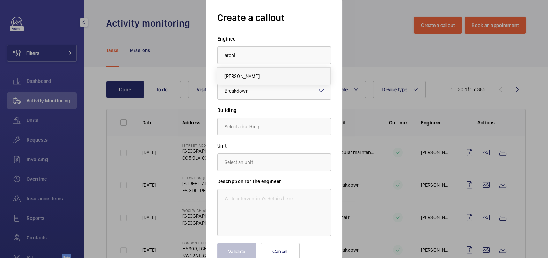
click at [286, 73] on mat-option "[PERSON_NAME]" at bounding box center [273, 76] width 113 height 17
type input "[PERSON_NAME]"
click at [265, 129] on input "text" at bounding box center [274, 126] width 114 height 17
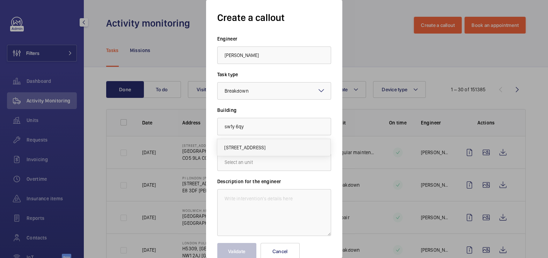
click at [265, 145] on span "[STREET_ADDRESS]" at bounding box center [244, 147] width 41 height 7
type input "[STREET_ADDRESS]"
click at [277, 159] on input "text" at bounding box center [274, 161] width 114 height 17
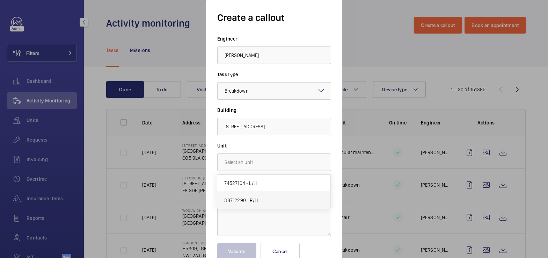
click at [271, 200] on mat-option "38712290 - R/H" at bounding box center [273, 200] width 113 height 17
type input "38712290 - R/H"
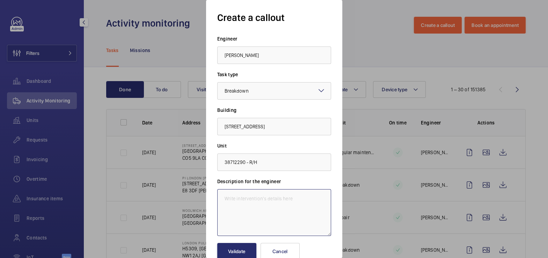
click at [280, 213] on textarea at bounding box center [274, 212] width 114 height 47
type textarea "Lift stuck on Ground floor, not responding."
click at [241, 251] on button "Validate" at bounding box center [236, 251] width 39 height 17
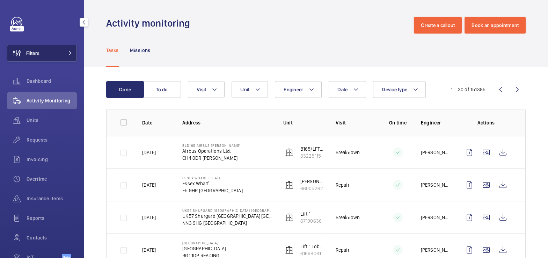
click at [48, 53] on button "Filters" at bounding box center [42, 53] width 70 height 17
click at [25, 62] on div "Filters Dashboard Activity Monitoring Units Requests Invoicing Overtime Insuran…" at bounding box center [42, 142] width 70 height 251
click at [48, 53] on button "Filters" at bounding box center [42, 53] width 70 height 17
click at [50, 55] on button "Filters" at bounding box center [42, 53] width 70 height 17
click at [67, 53] on button "Filters" at bounding box center [42, 53] width 70 height 17
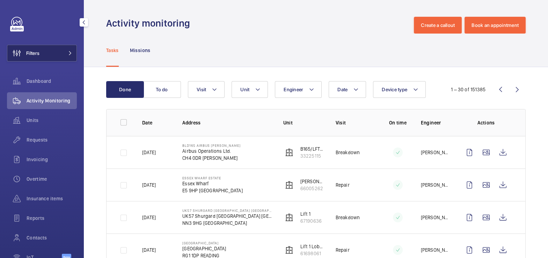
click at [68, 53] on mat-icon at bounding box center [70, 53] width 4 height 4
click at [51, 56] on button "Filters" at bounding box center [42, 53] width 70 height 17
click at [49, 99] on span "Activity Monitoring" at bounding box center [52, 100] width 50 height 7
click at [60, 47] on button "Filters" at bounding box center [42, 53] width 70 height 17
click at [57, 49] on button "Filters" at bounding box center [42, 53] width 70 height 17
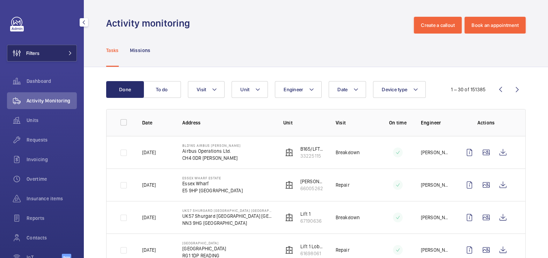
click at [57, 49] on button "Filters" at bounding box center [42, 53] width 70 height 17
click at [54, 48] on button "Filters" at bounding box center [42, 53] width 70 height 17
click at [52, 53] on button "Filters" at bounding box center [42, 53] width 70 height 17
